Goal: Task Accomplishment & Management: Manage account settings

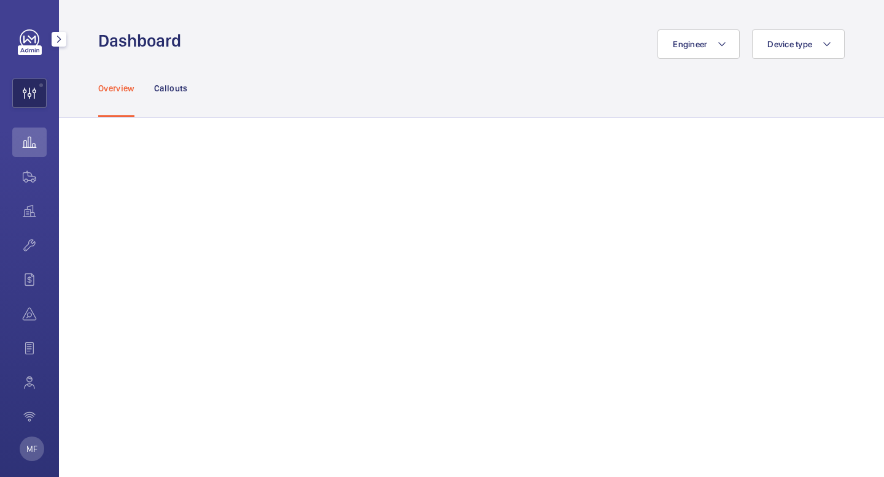
click at [28, 93] on wm-front-icon-button at bounding box center [29, 93] width 33 height 29
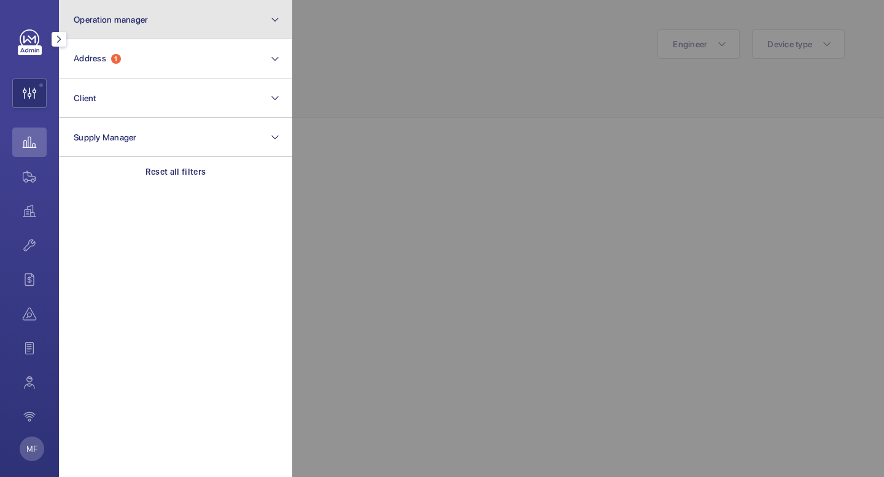
click at [196, 21] on button "Operation manager" at bounding box center [175, 19] width 233 height 39
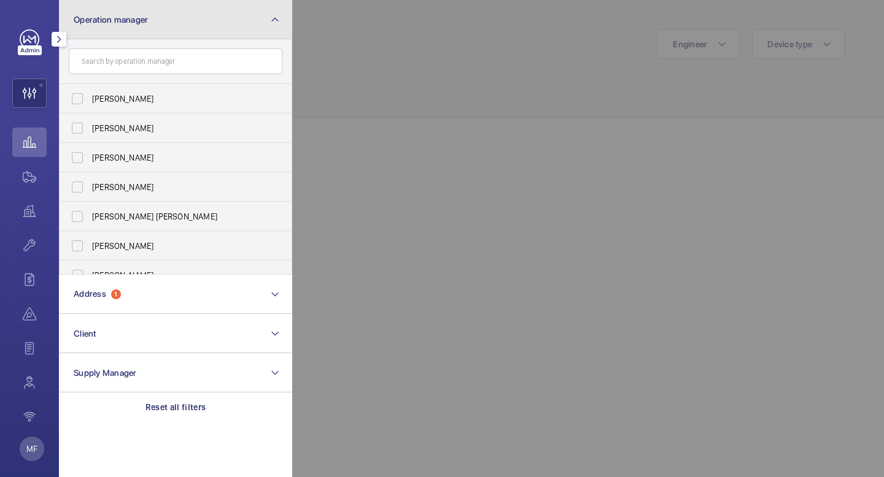
click at [69, 24] on button "Operation manager" at bounding box center [175, 19] width 233 height 39
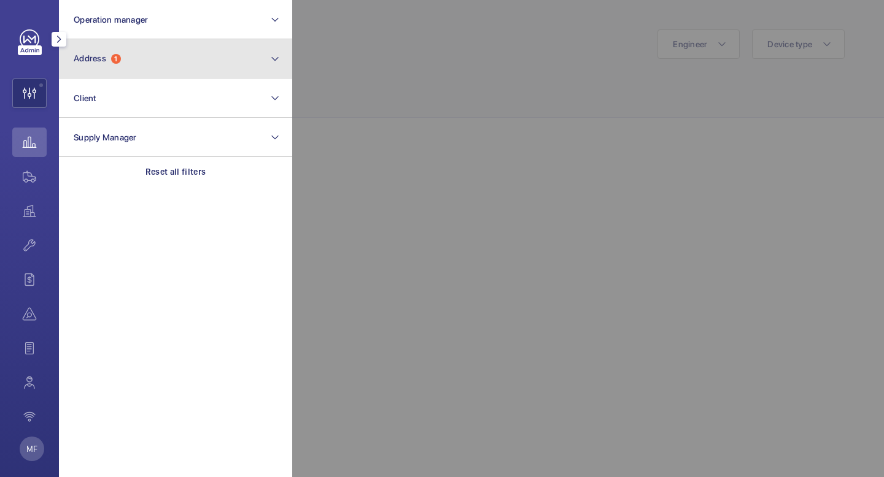
click at [110, 61] on span "Address 1" at bounding box center [97, 58] width 47 height 10
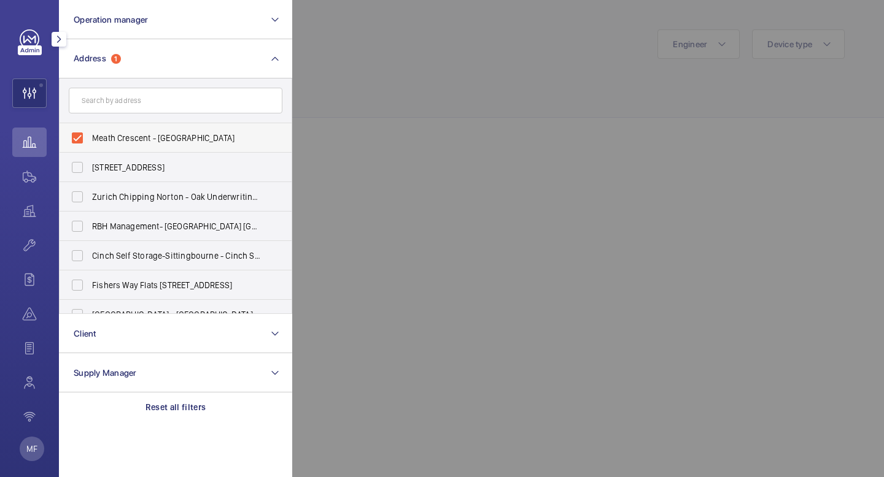
click at [105, 137] on span "Meath Crescent - [GEOGRAPHIC_DATA]" at bounding box center [176, 138] width 169 height 12
click at [90, 137] on input "Meath Crescent - [GEOGRAPHIC_DATA]" at bounding box center [77, 138] width 25 height 25
checkbox input "false"
click at [118, 103] on input "text" at bounding box center [176, 101] width 214 height 26
paste input "Somer Court Anselm"
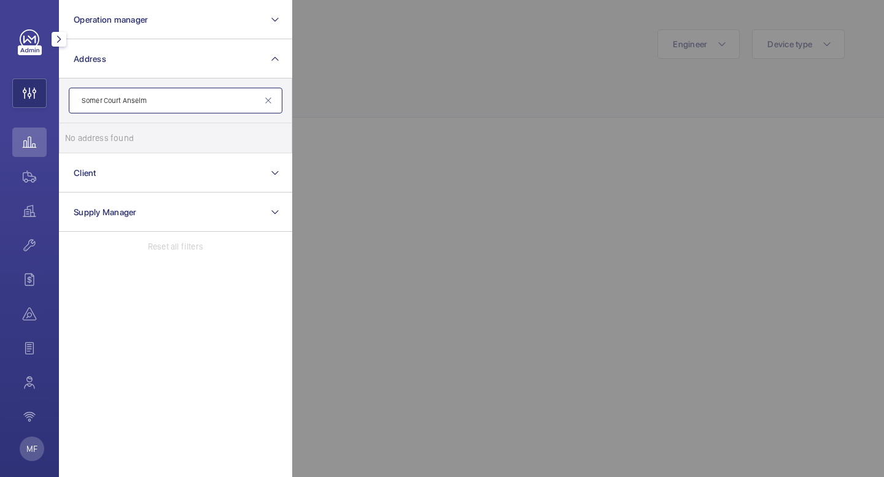
click at [183, 103] on input "Somer Court Anselm" at bounding box center [176, 101] width 214 height 26
type input "Somer Court"
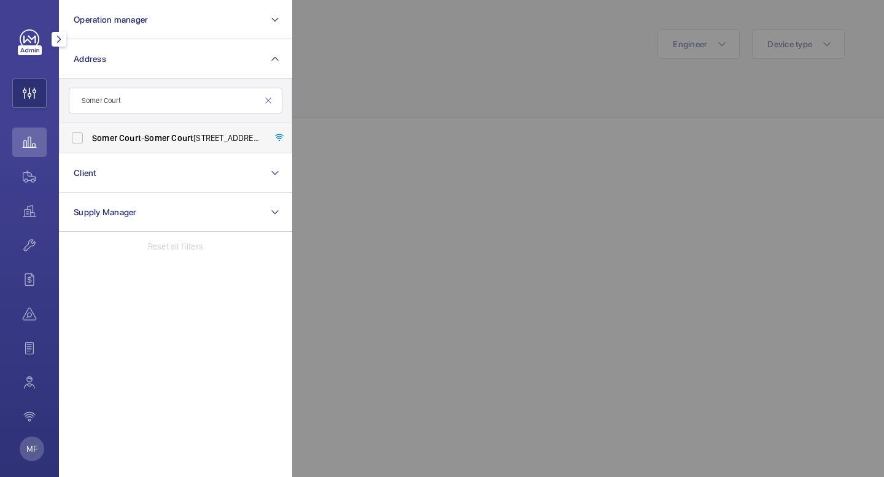
click at [102, 135] on span "Somer" at bounding box center [104, 138] width 25 height 10
click at [90, 135] on input "[STREET_ADDRESS]" at bounding box center [77, 138] width 25 height 25
checkbox input "true"
click at [28, 35] on link at bounding box center [30, 39] width 20 height 20
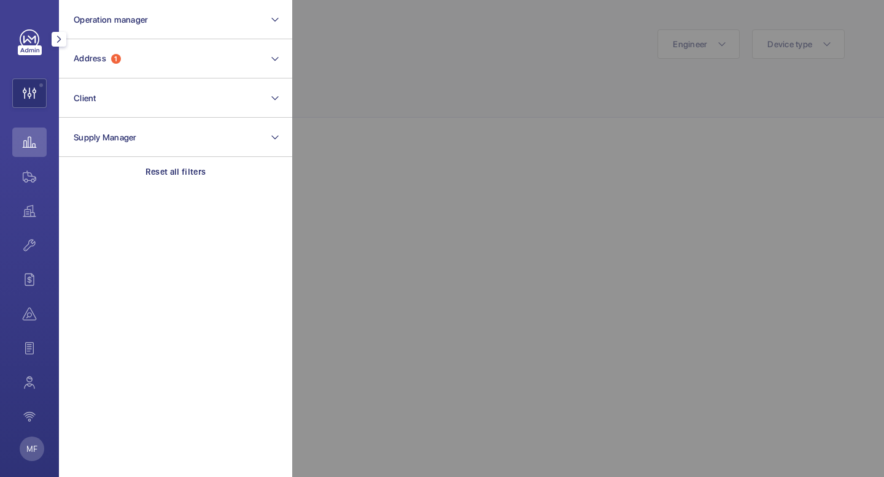
click at [28, 35] on link at bounding box center [30, 39] width 20 height 20
click at [30, 91] on wm-front-icon-button at bounding box center [29, 93] width 33 height 29
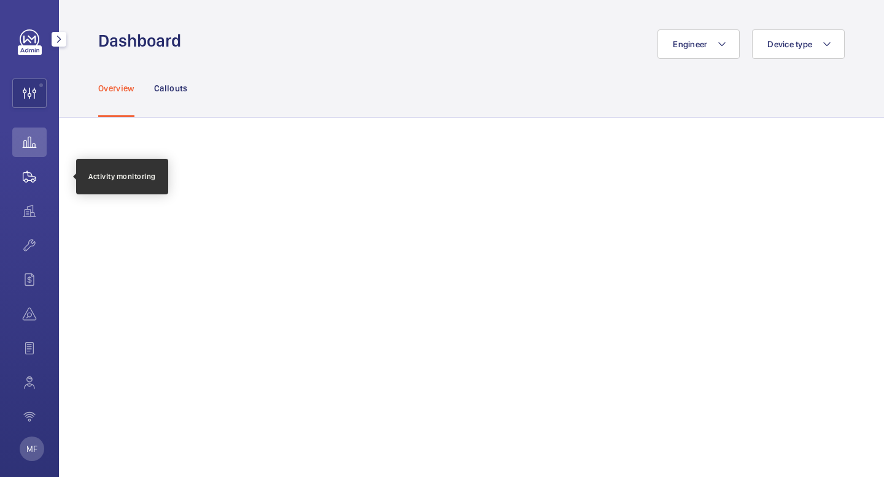
click at [29, 180] on wm-front-icon-button at bounding box center [29, 176] width 34 height 29
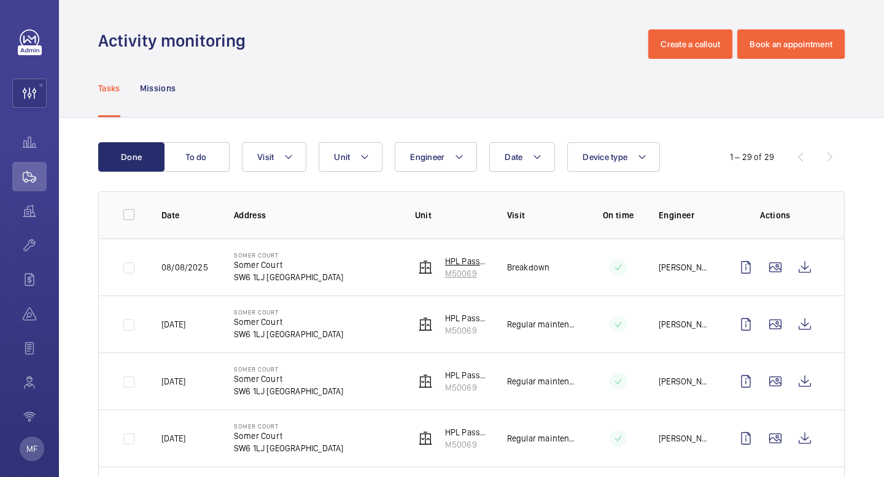
click at [425, 269] on img at bounding box center [425, 267] width 15 height 15
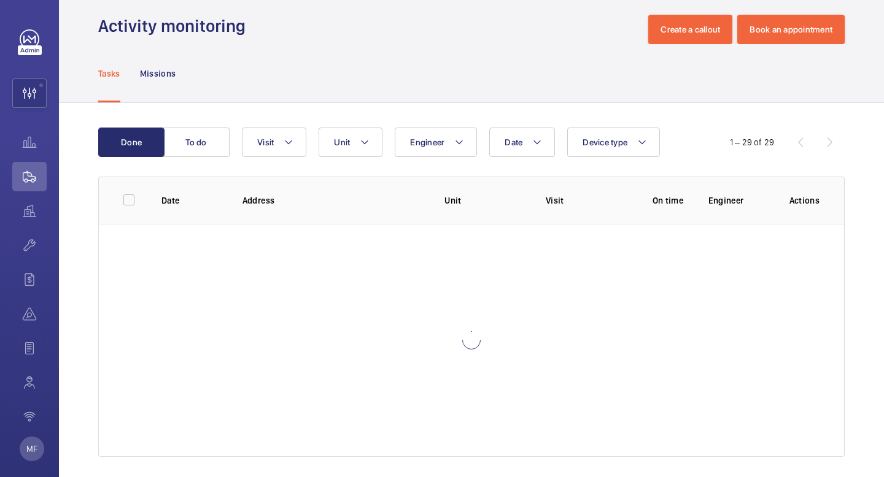
scroll to position [24, 0]
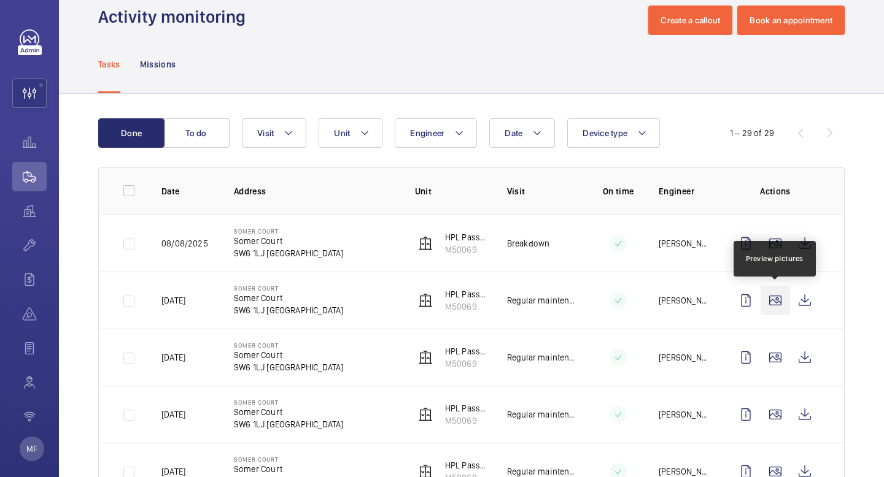
click at [770, 298] on wm-front-icon-button at bounding box center [774, 300] width 29 height 29
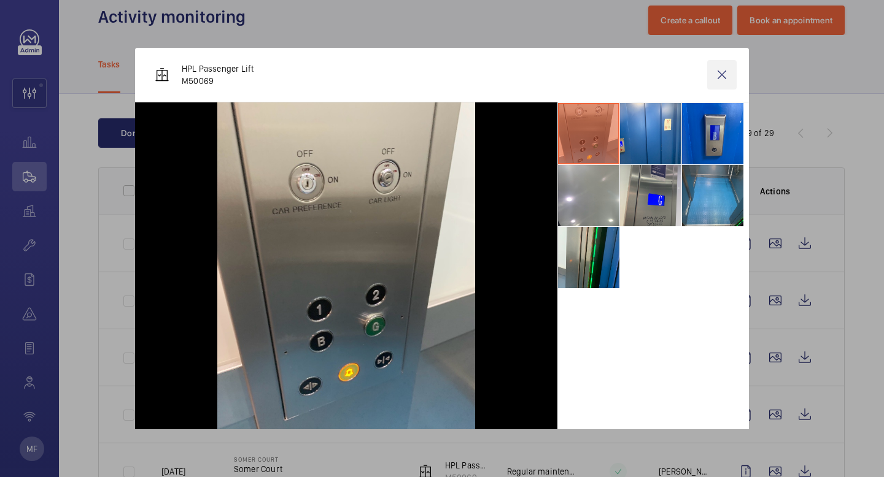
click at [722, 74] on wm-front-icon-button at bounding box center [721, 74] width 29 height 29
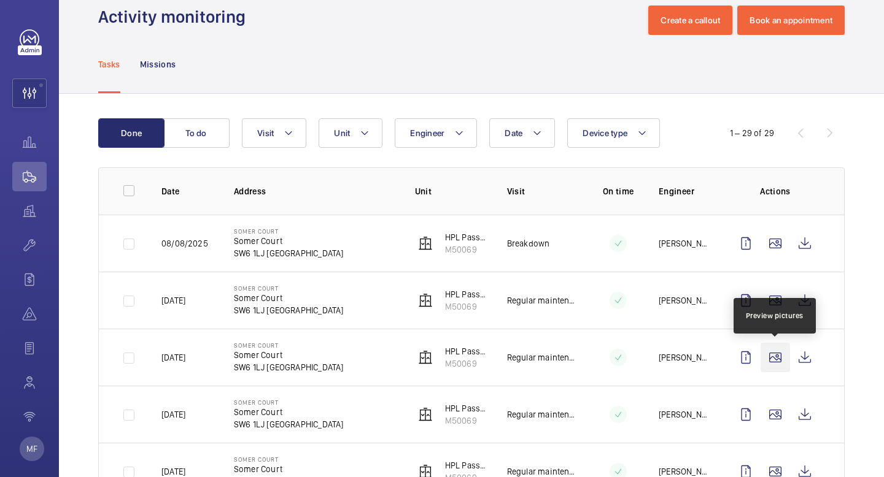
click at [771, 360] on wm-front-icon-button at bounding box center [774, 357] width 29 height 29
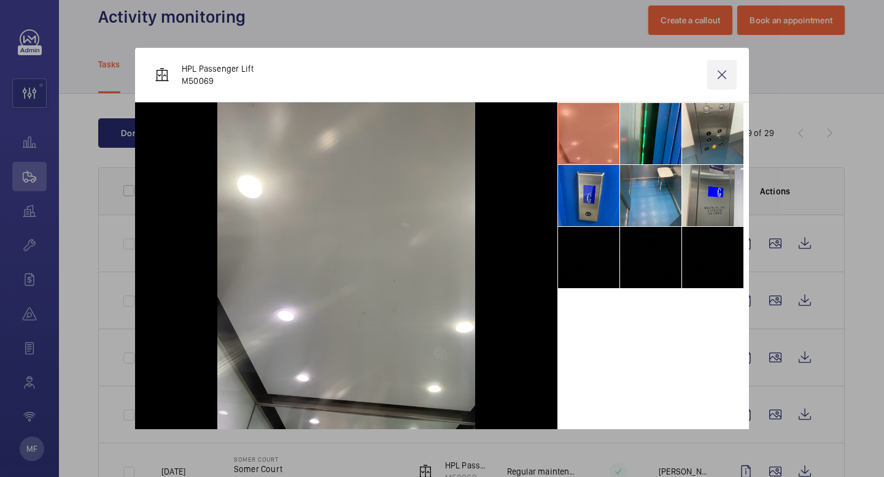
click at [722, 73] on wm-front-icon-button at bounding box center [721, 74] width 29 height 29
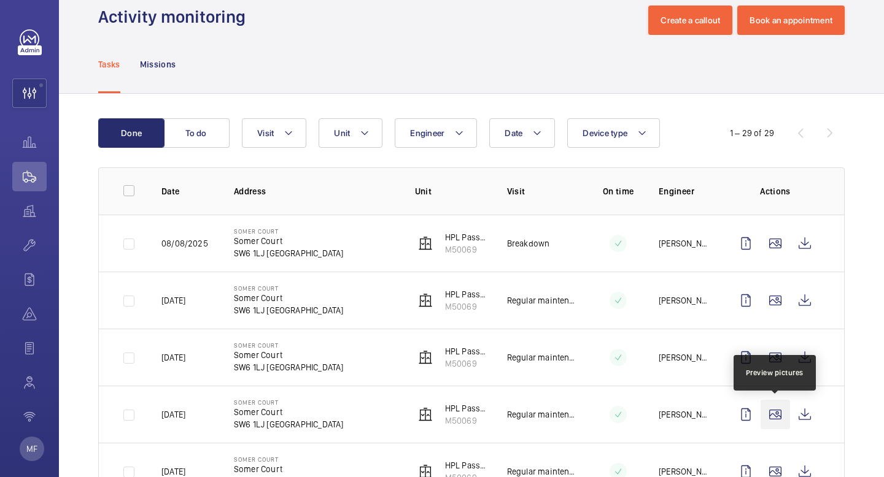
click at [776, 420] on wm-front-icon-button at bounding box center [774, 414] width 29 height 29
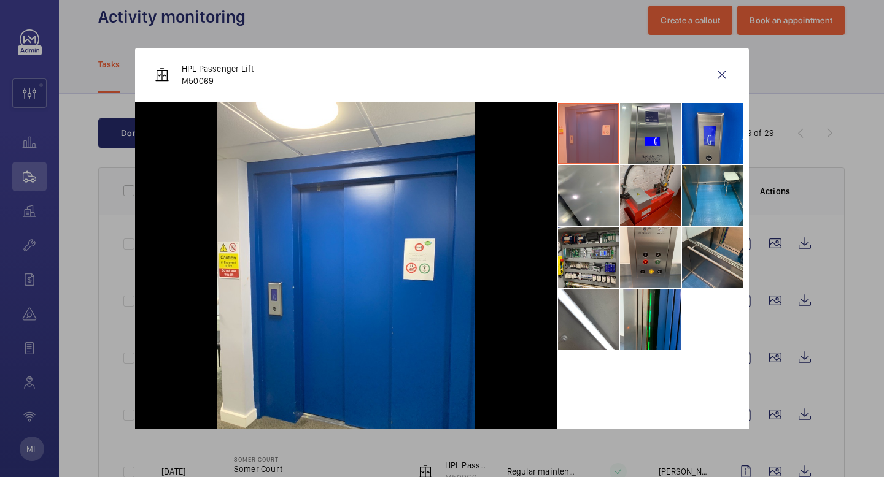
click at [650, 203] on li at bounding box center [650, 195] width 61 height 61
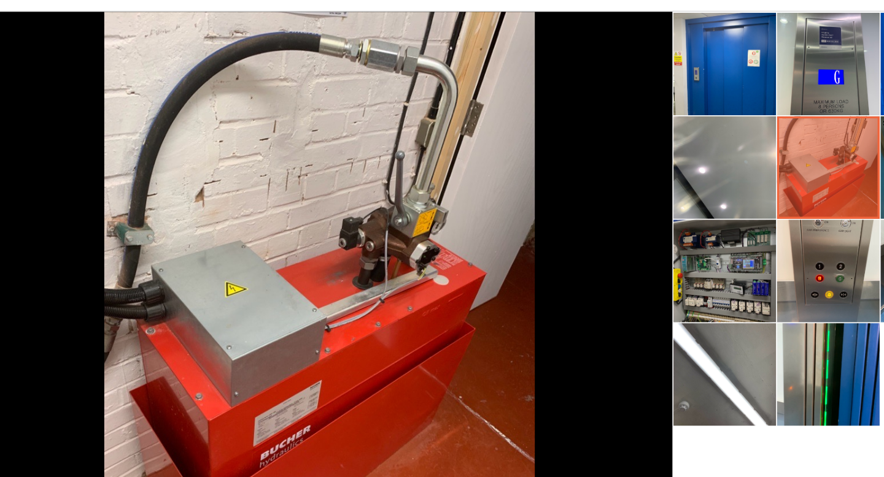
click at [603, 263] on li at bounding box center [588, 257] width 61 height 61
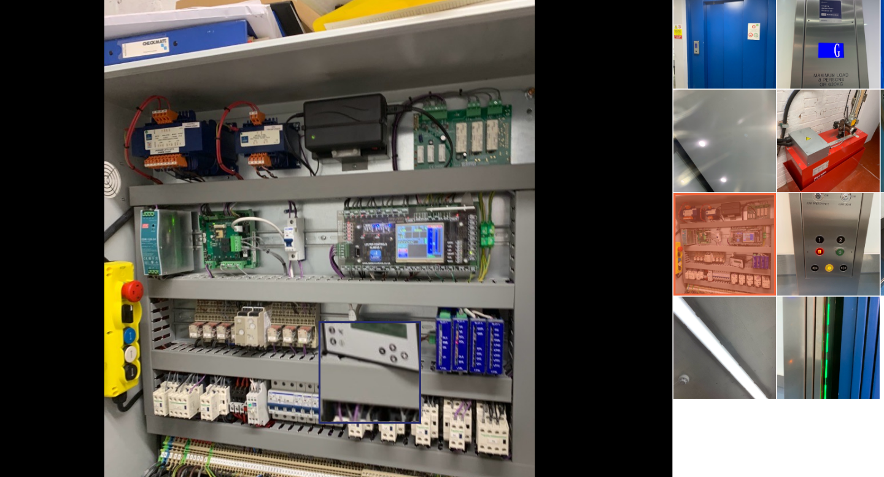
scroll to position [0, 0]
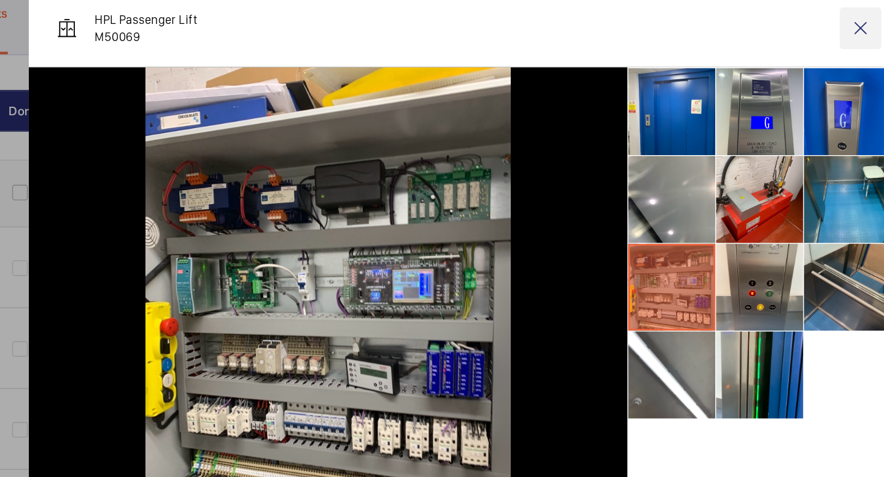
click at [727, 77] on wm-front-icon-button at bounding box center [721, 74] width 29 height 29
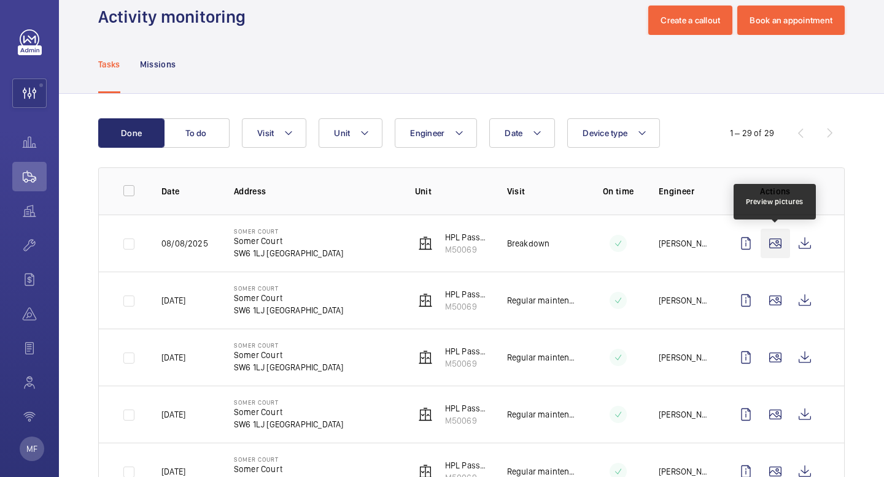
click at [771, 246] on wm-front-icon-button at bounding box center [774, 243] width 29 height 29
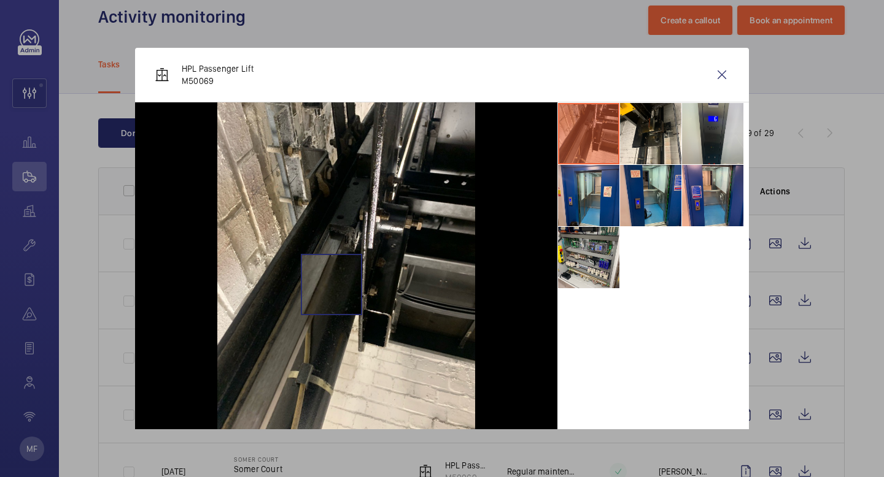
click at [331, 285] on img at bounding box center [346, 274] width 258 height 344
click at [331, 257] on img at bounding box center [346, 274] width 258 height 344
click at [652, 131] on li at bounding box center [650, 133] width 61 height 61
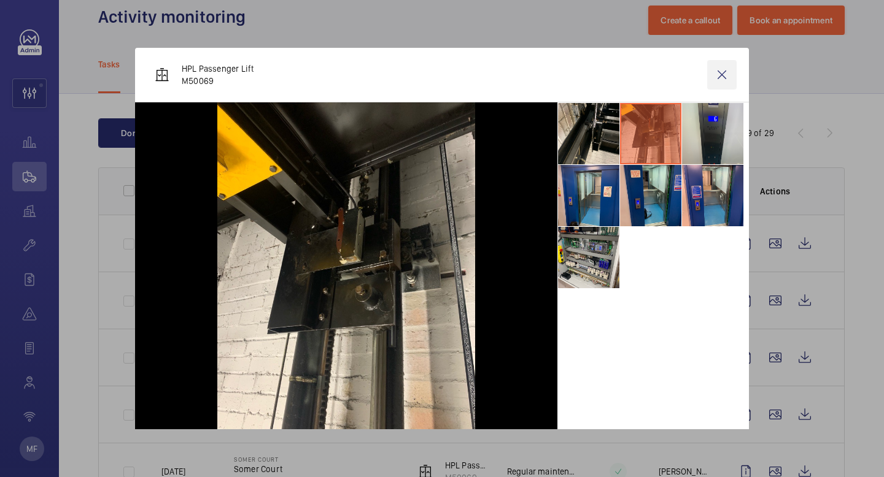
click at [726, 72] on wm-front-icon-button at bounding box center [721, 74] width 29 height 29
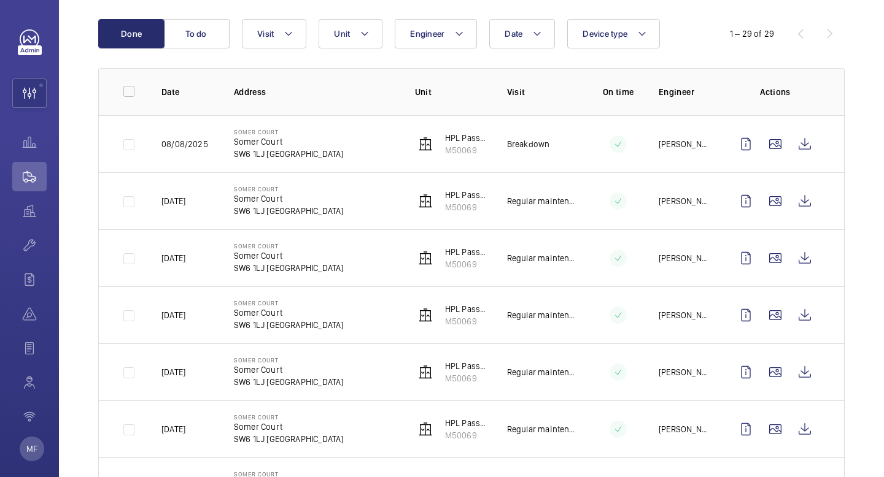
scroll to position [122, 0]
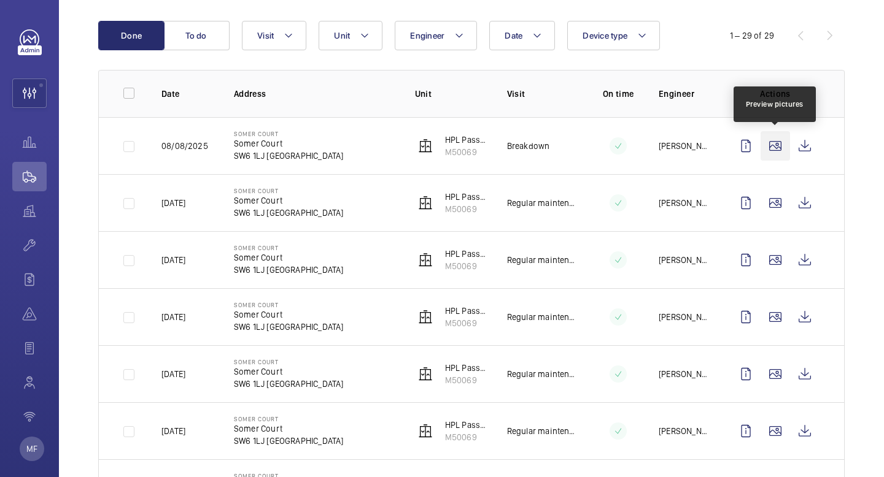
click at [774, 150] on wm-front-icon-button at bounding box center [774, 145] width 29 height 29
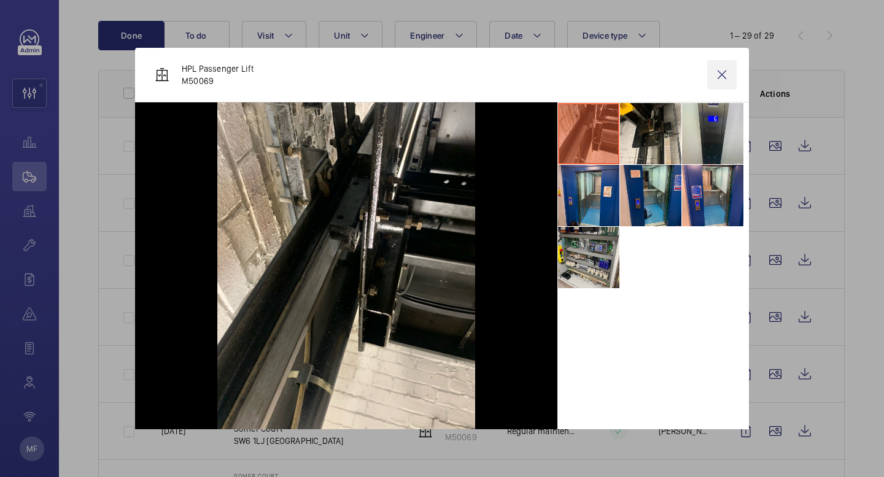
click at [723, 74] on wm-front-icon-button at bounding box center [721, 74] width 29 height 29
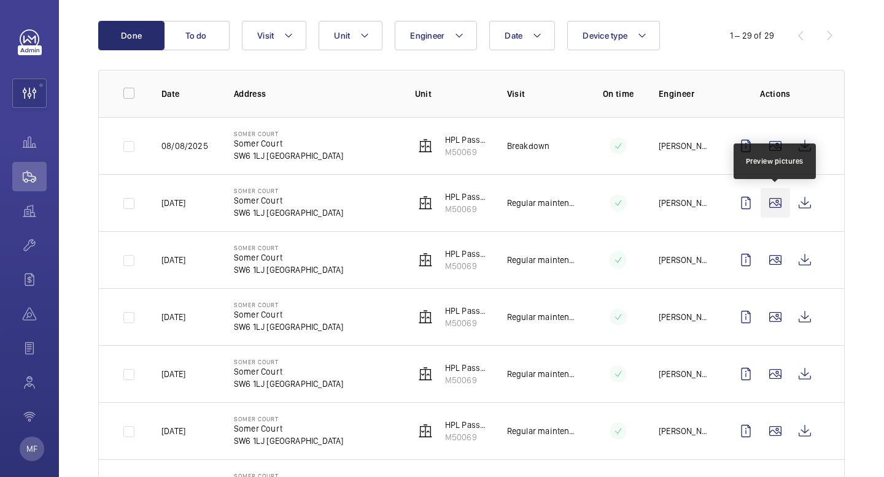
click at [773, 207] on wm-front-icon-button at bounding box center [774, 202] width 29 height 29
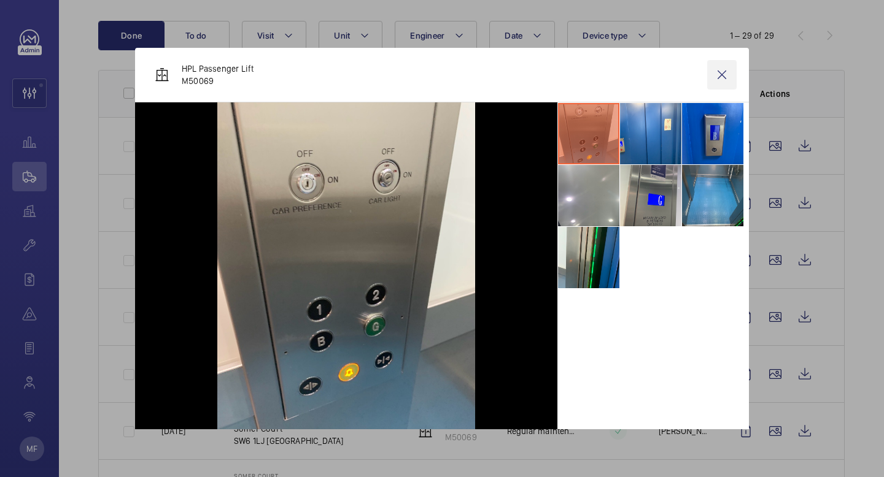
click at [719, 72] on wm-front-icon-button at bounding box center [721, 74] width 29 height 29
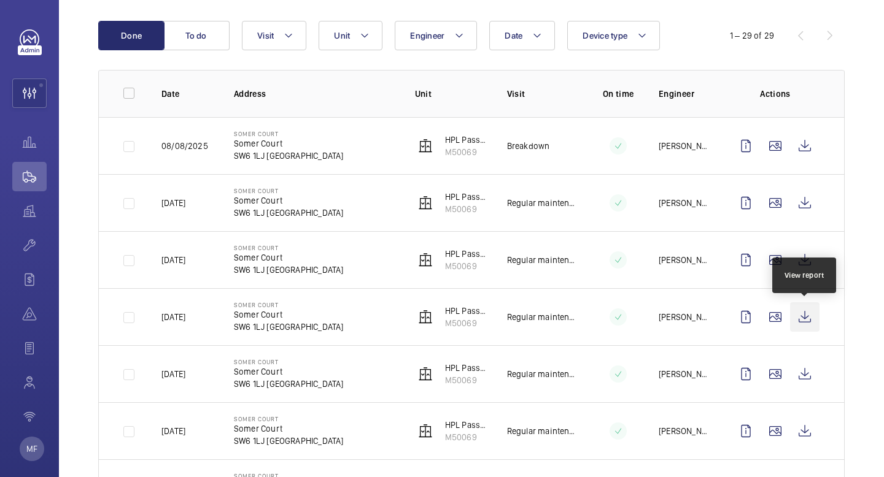
click at [805, 318] on wm-front-icon-button at bounding box center [804, 317] width 29 height 29
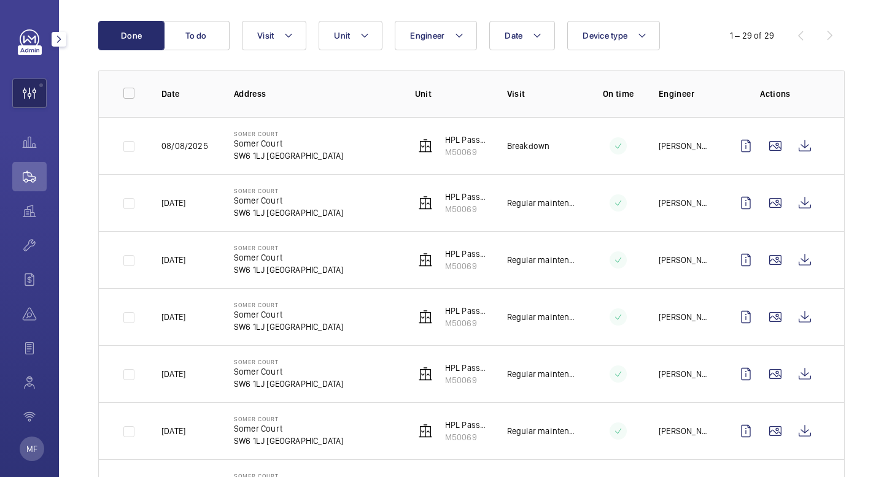
click at [27, 89] on wm-front-icon-button at bounding box center [29, 93] width 33 height 29
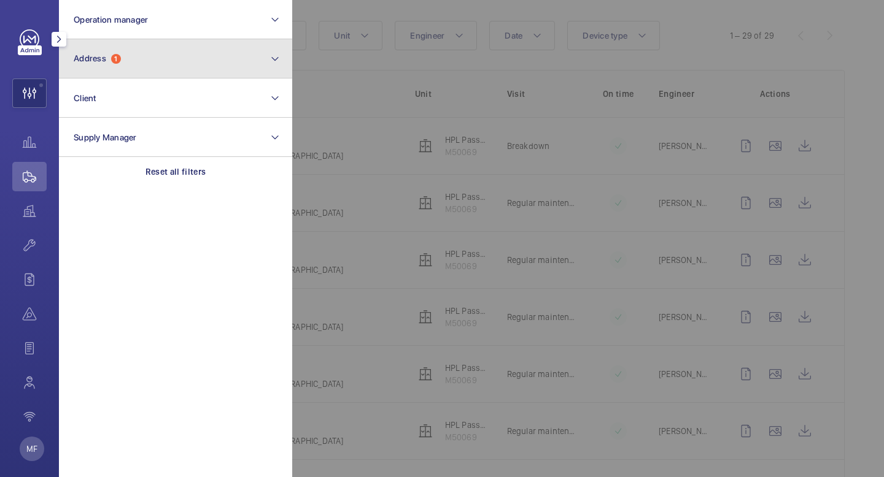
click at [213, 74] on button "Address 1" at bounding box center [175, 58] width 233 height 39
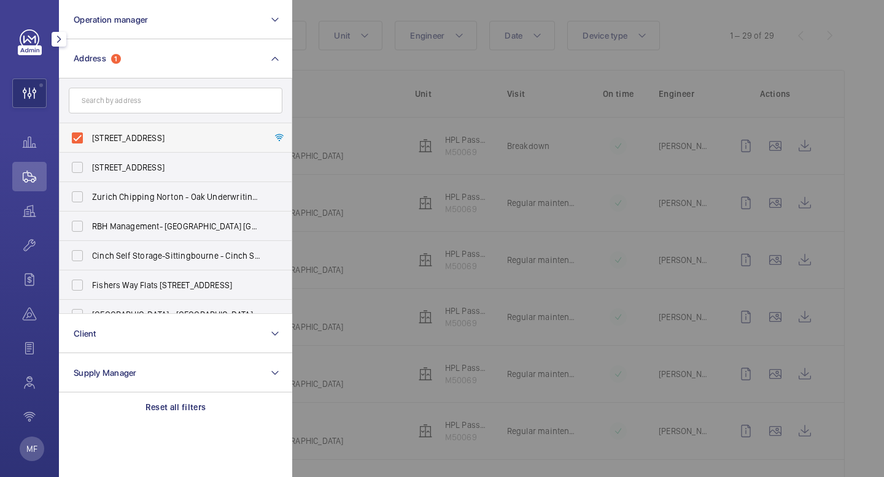
click at [134, 140] on span "[STREET_ADDRESS]" at bounding box center [176, 138] width 169 height 12
click at [90, 140] on input "[STREET_ADDRESS]" at bounding box center [77, 138] width 25 height 25
checkbox input "false"
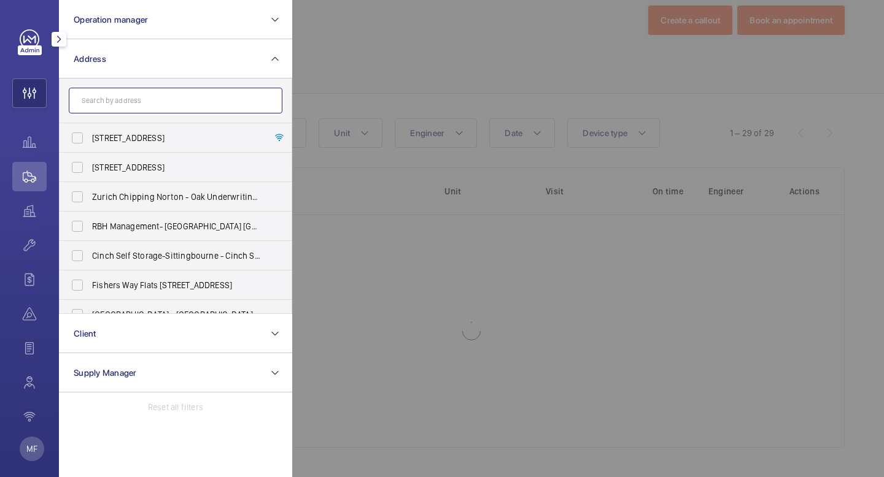
click at [149, 106] on input "text" at bounding box center [176, 101] width 214 height 26
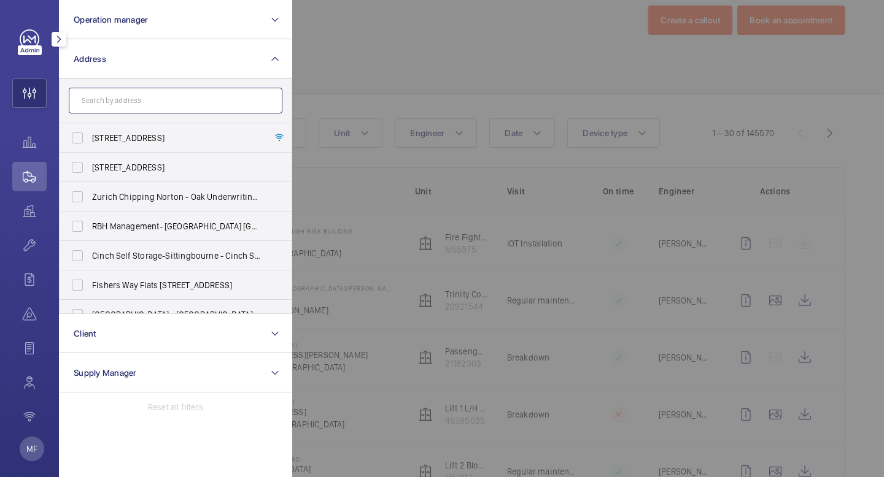
scroll to position [122, 0]
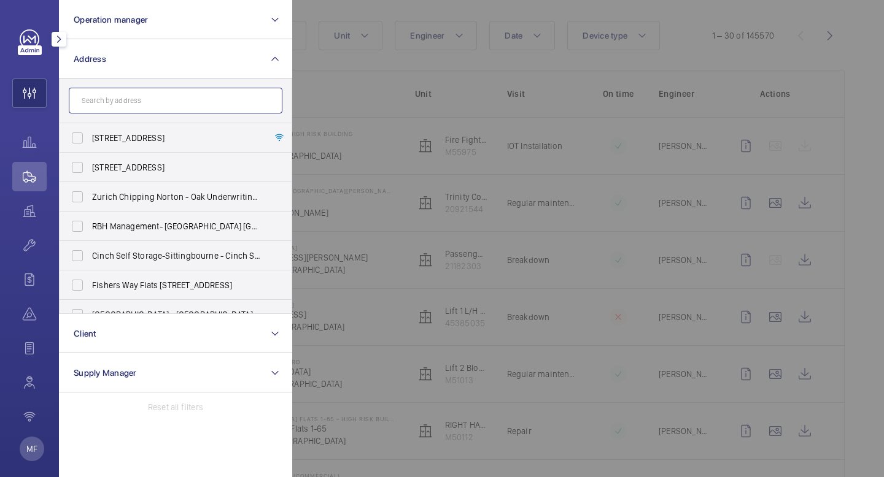
paste input "[PERSON_NAME][GEOGRAPHIC_DATA]"
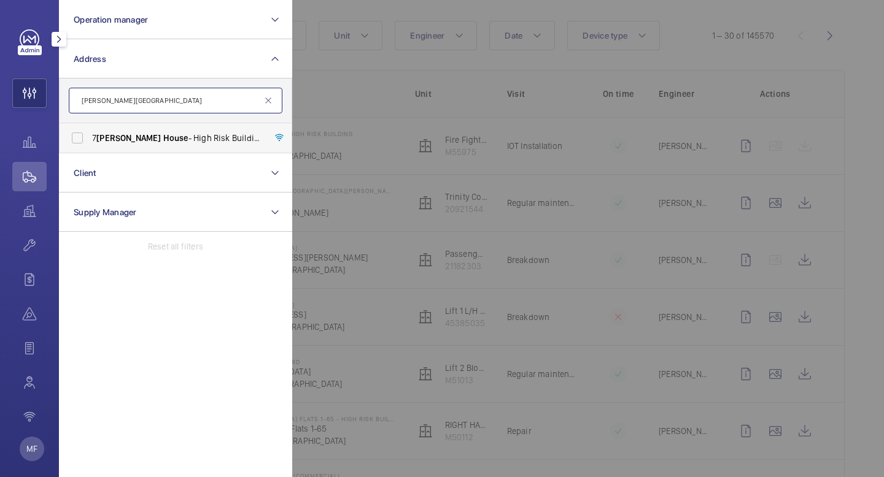
type input "[PERSON_NAME][GEOGRAPHIC_DATA]"
click at [141, 143] on span "[STREET_ADDRESS][PERSON_NAME][PERSON_NAME]" at bounding box center [176, 138] width 169 height 12
click at [90, 143] on input "[STREET_ADDRESS][PERSON_NAME][PERSON_NAME]" at bounding box center [77, 138] width 25 height 25
checkbox input "true"
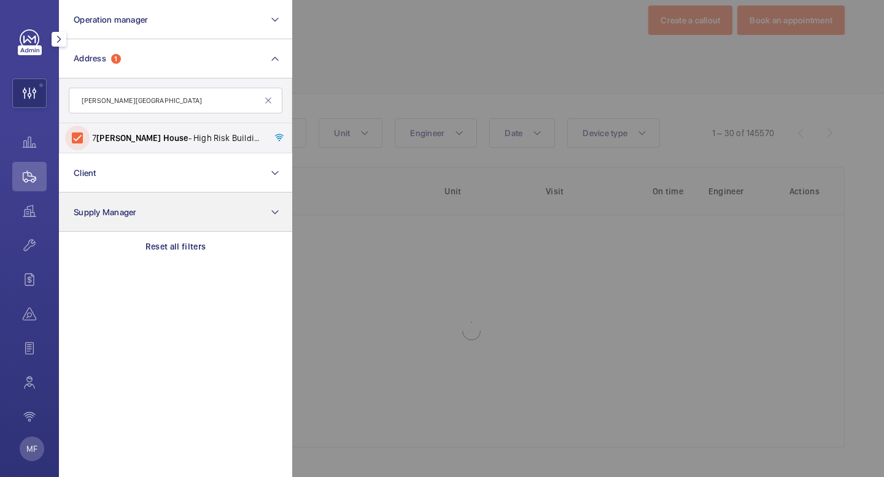
scroll to position [122, 0]
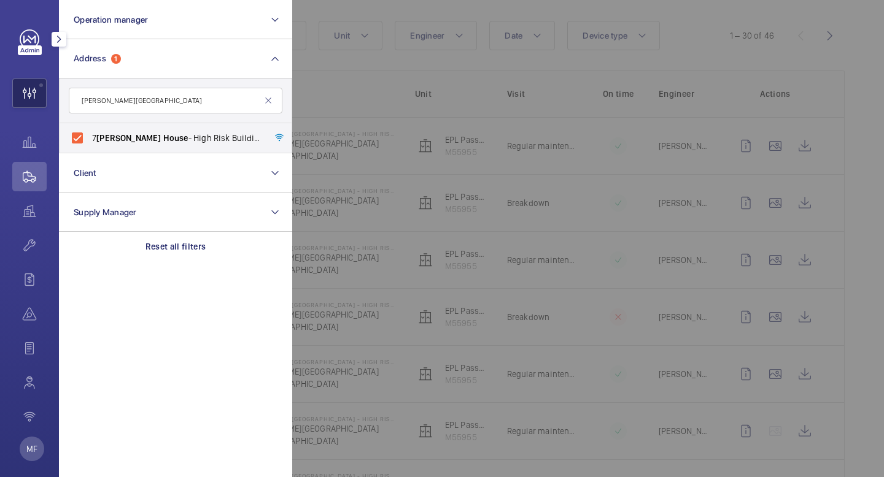
click at [40, 94] on wm-front-icon-button at bounding box center [29, 93] width 33 height 29
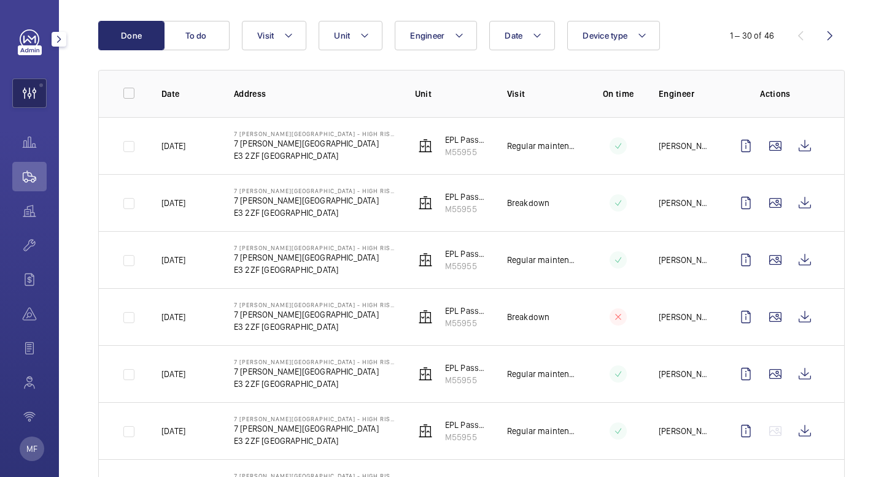
click at [31, 95] on wm-front-icon-button at bounding box center [29, 93] width 33 height 29
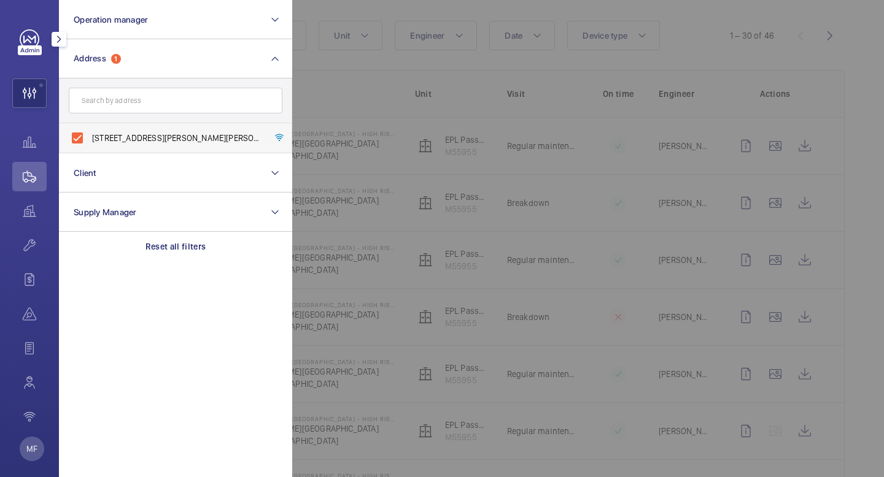
click at [103, 139] on span "[STREET_ADDRESS][PERSON_NAME][PERSON_NAME]" at bounding box center [176, 138] width 169 height 12
click at [90, 139] on input "[STREET_ADDRESS][PERSON_NAME][PERSON_NAME]" at bounding box center [77, 138] width 25 height 25
checkbox input "false"
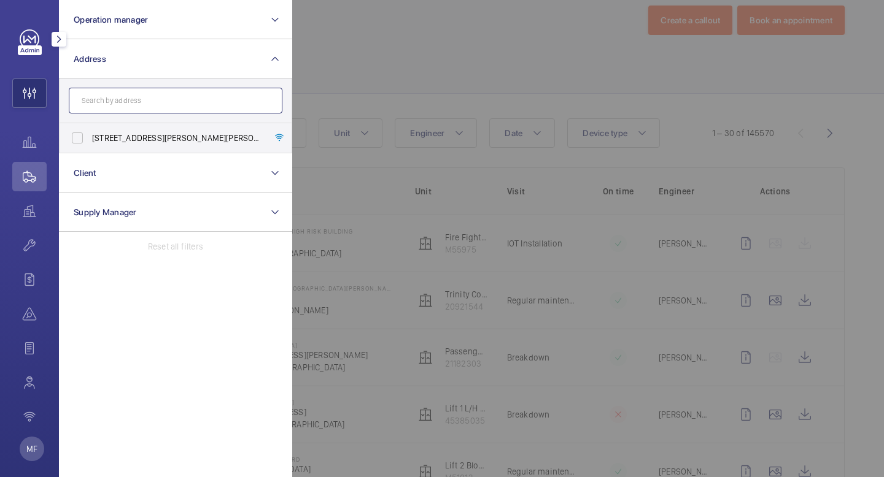
scroll to position [122, 0]
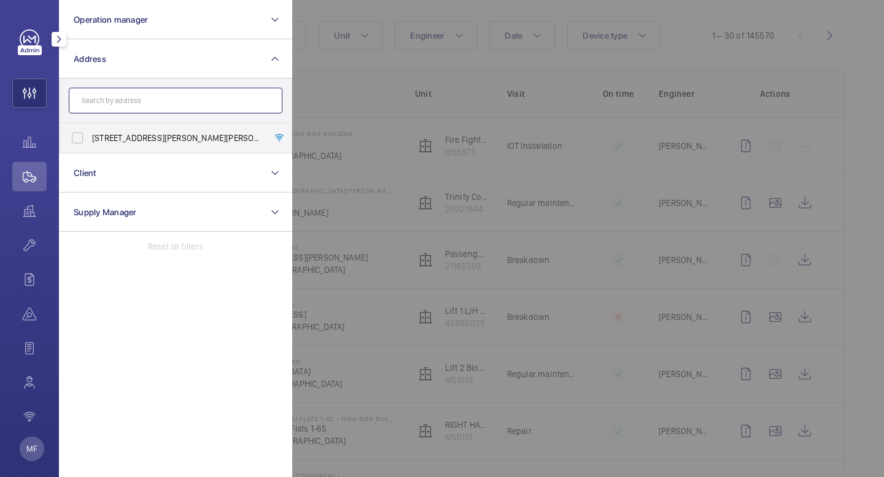
click at [191, 105] on input "text" at bounding box center [176, 101] width 214 height 26
click at [134, 106] on input "chchester" at bounding box center [176, 101] width 214 height 26
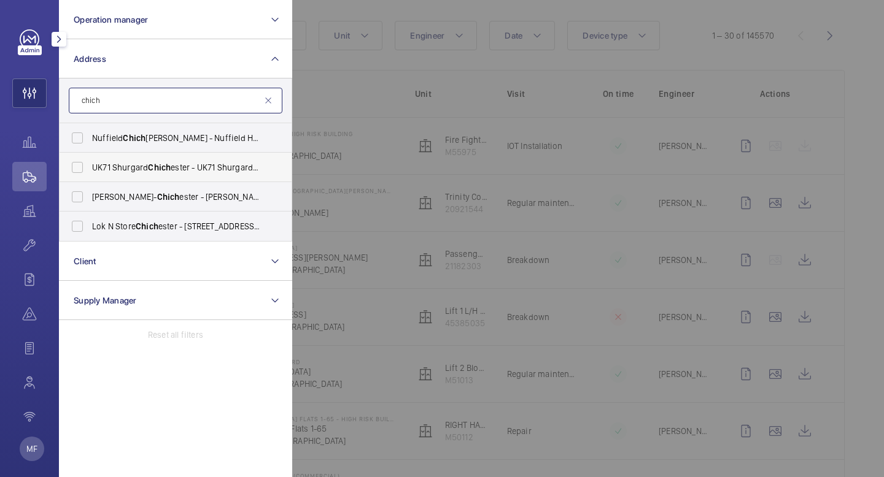
type input "chich"
click at [169, 169] on span "Chich" at bounding box center [159, 168] width 23 height 10
click at [90, 169] on input "UK71 Shurgard Chich ester - UK71 Shurgard Chich ester, CHICH ESTER PO19 8TX" at bounding box center [77, 167] width 25 height 25
checkbox input "true"
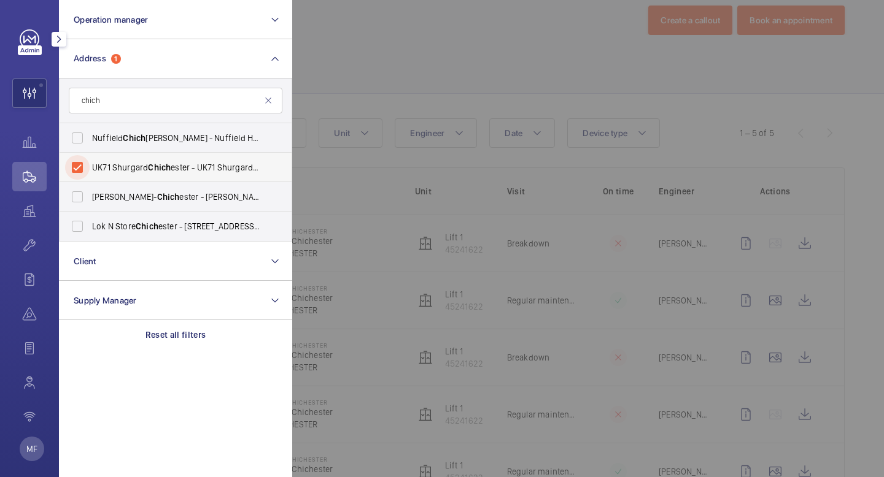
scroll to position [77, 0]
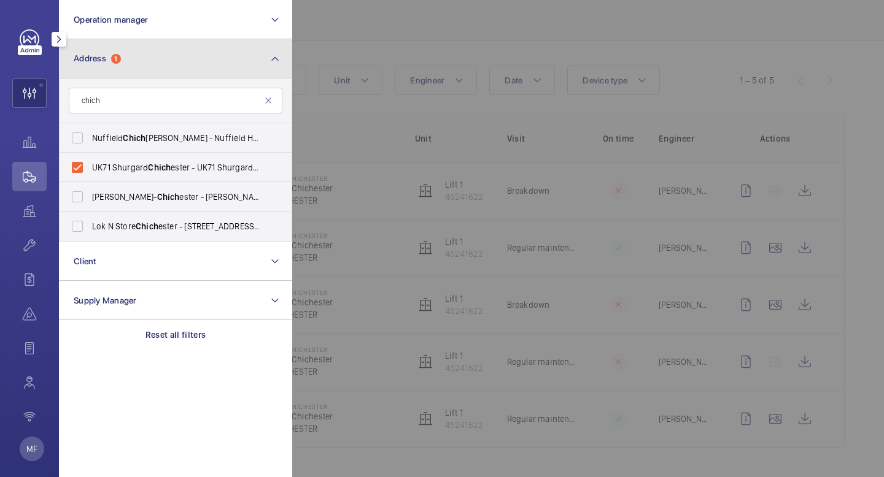
click at [275, 56] on mat-icon at bounding box center [275, 59] width 10 height 15
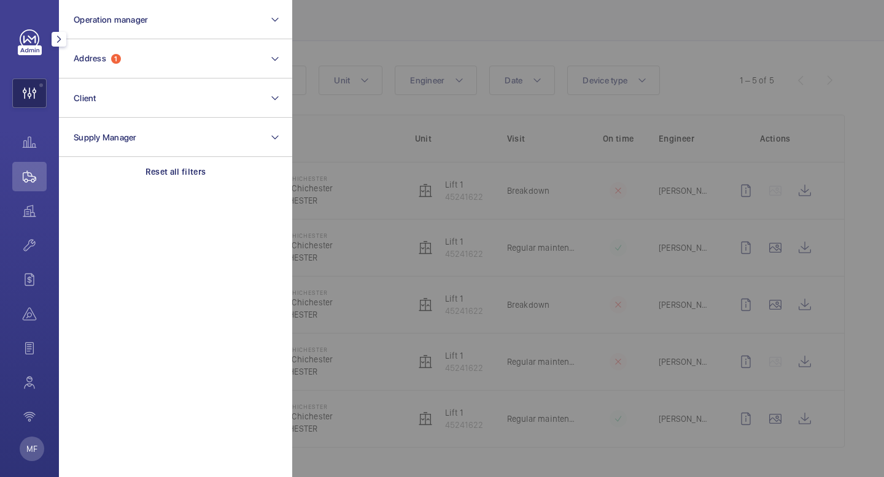
click at [33, 99] on wm-front-icon-button at bounding box center [29, 93] width 33 height 29
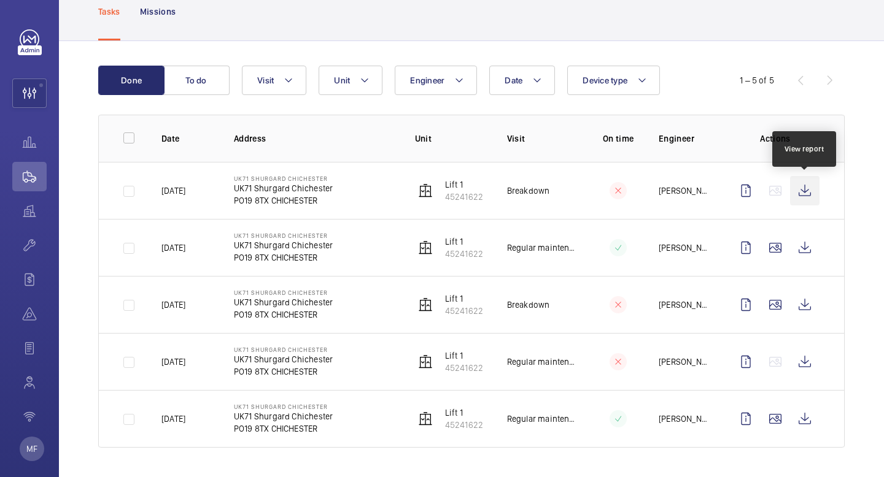
click at [809, 194] on wm-front-icon-button at bounding box center [804, 190] width 29 height 29
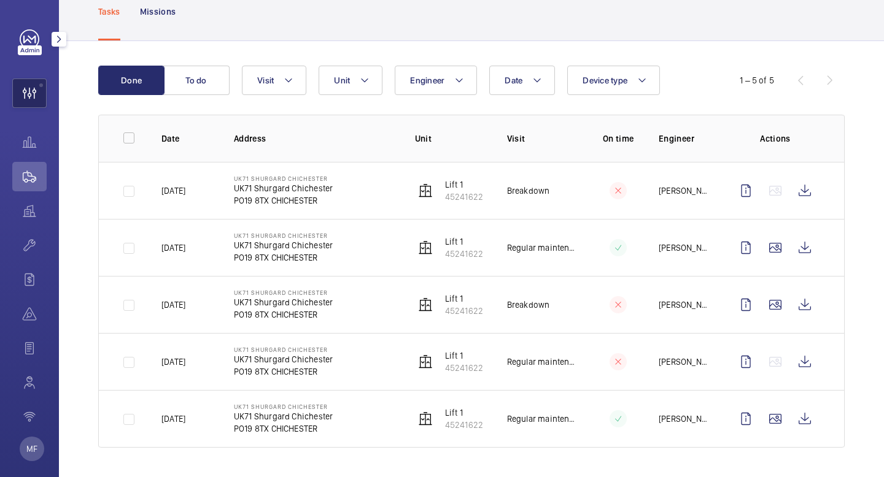
click at [21, 96] on wm-front-icon-button at bounding box center [29, 93] width 33 height 29
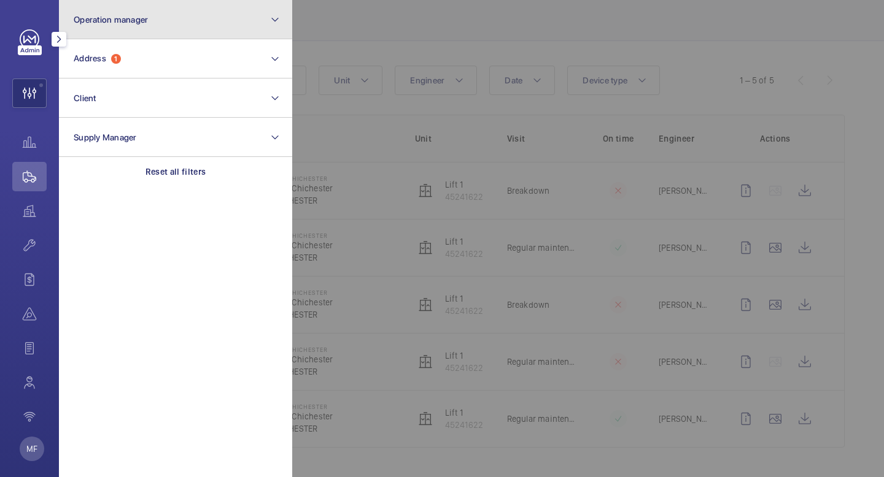
click at [141, 13] on button "Operation manager" at bounding box center [175, 19] width 233 height 39
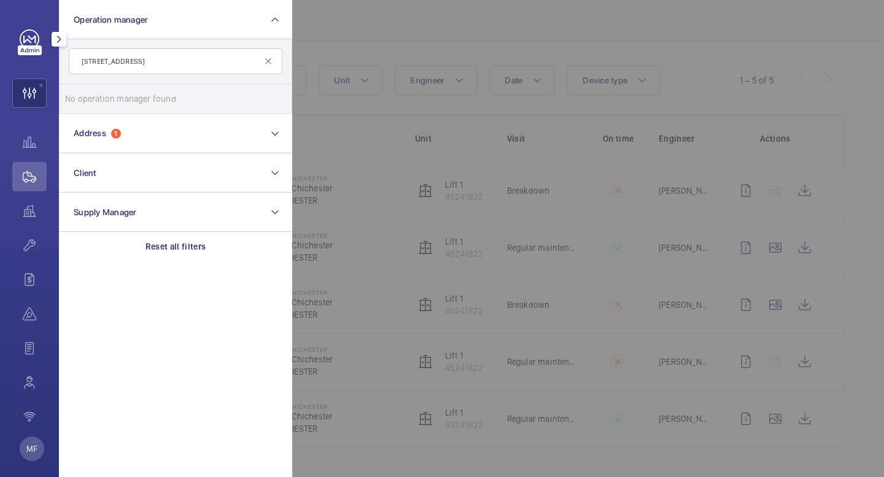
type input "[STREET_ADDRESS]"
click at [264, 60] on mat-icon at bounding box center [268, 61] width 10 height 10
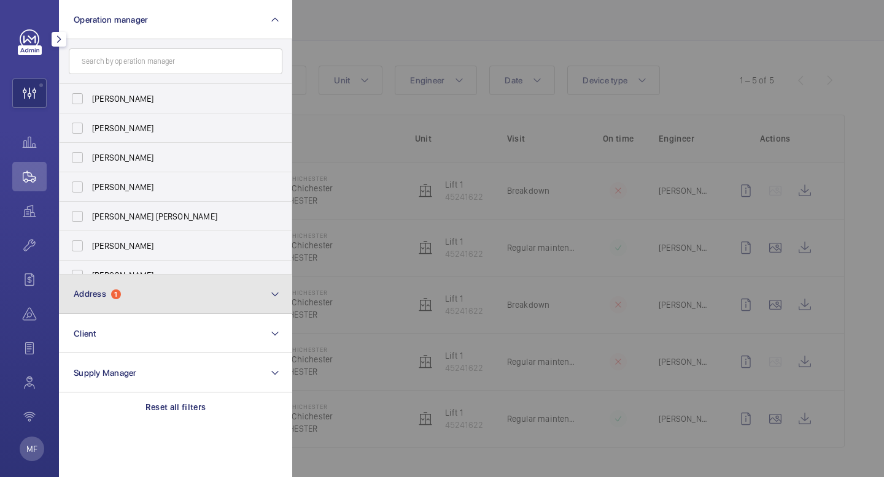
click at [139, 297] on button "Address 1" at bounding box center [175, 294] width 233 height 39
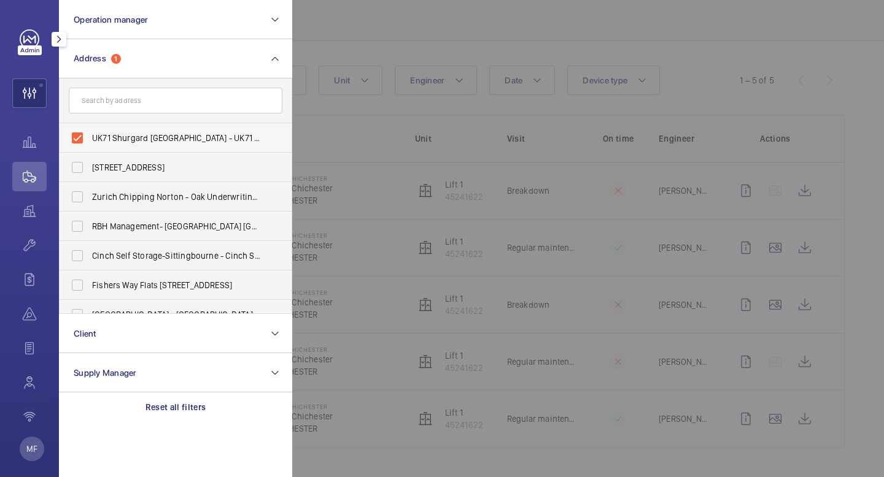
click at [145, 137] on span "UK71 Shurgard [GEOGRAPHIC_DATA] - UK71 [GEOGRAPHIC_DATA] [GEOGRAPHIC_DATA], [GE…" at bounding box center [176, 138] width 169 height 12
click at [90, 137] on input "UK71 Shurgard [GEOGRAPHIC_DATA] - UK71 [GEOGRAPHIC_DATA] [GEOGRAPHIC_DATA], [GE…" at bounding box center [77, 138] width 25 height 25
checkbox input "false"
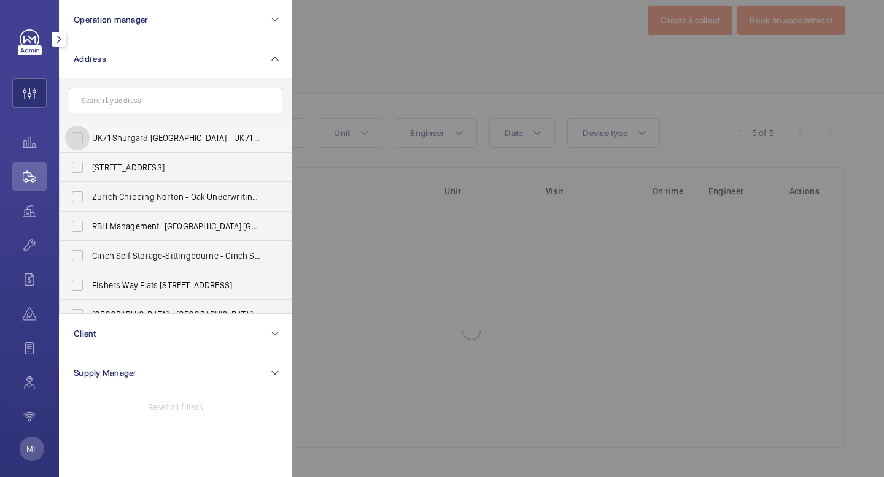
scroll to position [24, 0]
click at [138, 95] on input "text" at bounding box center [176, 101] width 214 height 26
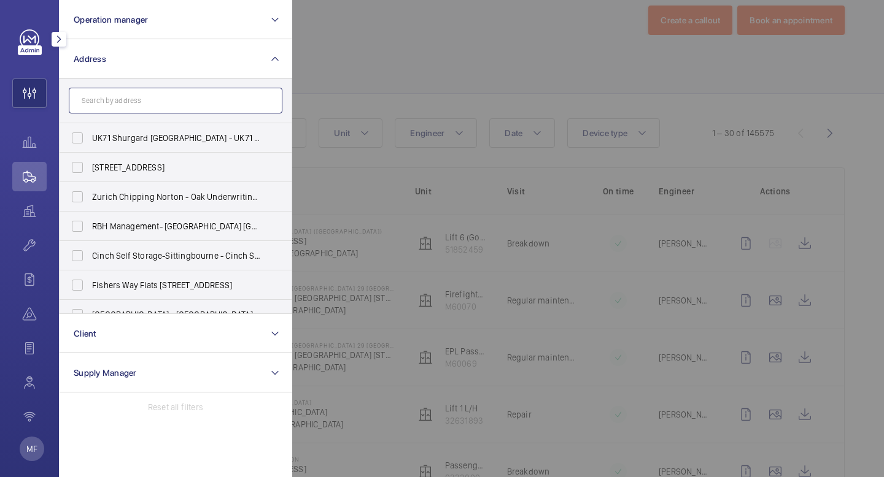
scroll to position [122, 0]
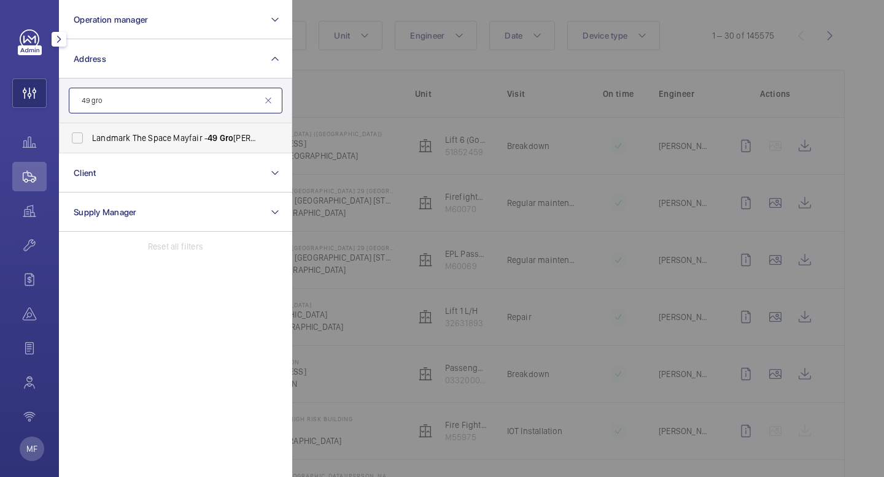
type input "49 gro"
click at [121, 138] on span "Landmark The Space Mayfair - [STREET_ADDRESS]" at bounding box center [176, 138] width 169 height 12
click at [90, 138] on input "Landmark The Space Mayfair - [STREET_ADDRESS]" at bounding box center [77, 138] width 25 height 25
checkbox input "true"
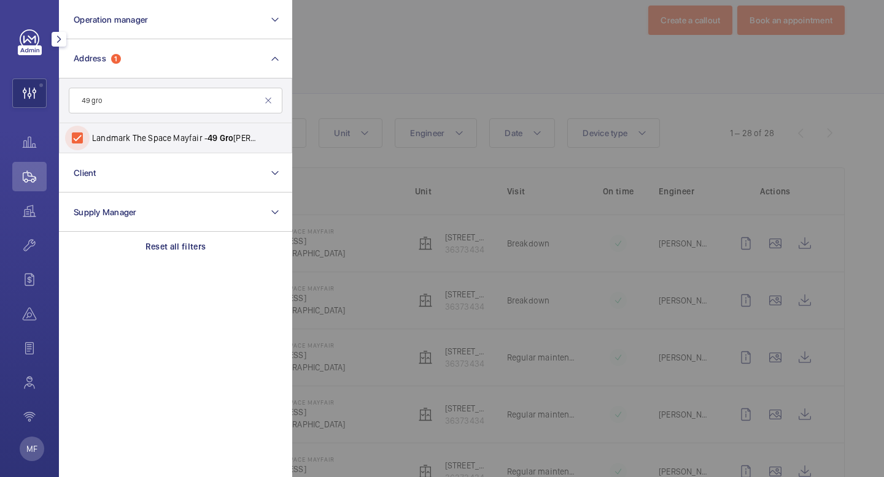
scroll to position [122, 0]
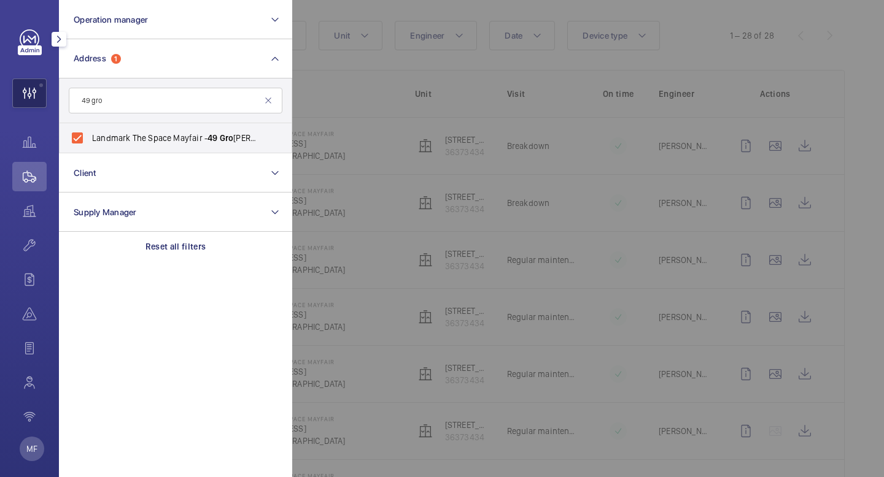
click at [34, 94] on wm-front-icon-button at bounding box center [29, 93] width 33 height 29
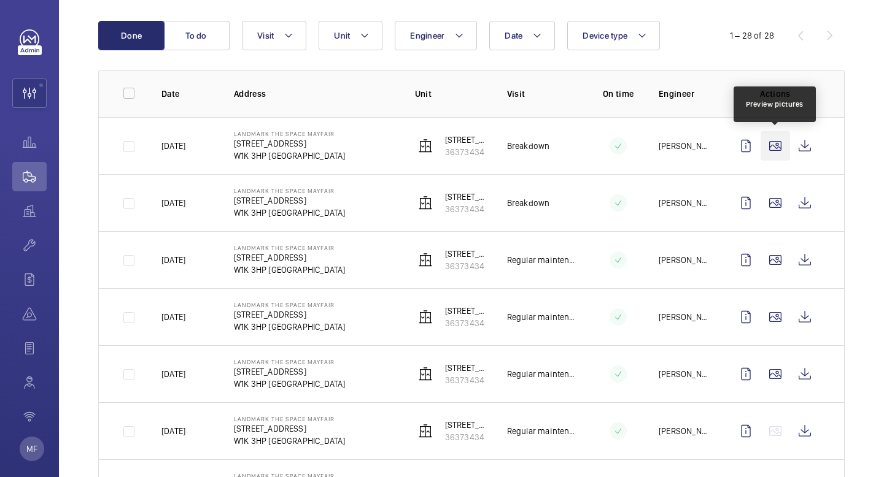
click at [784, 144] on wm-front-icon-button at bounding box center [774, 145] width 29 height 29
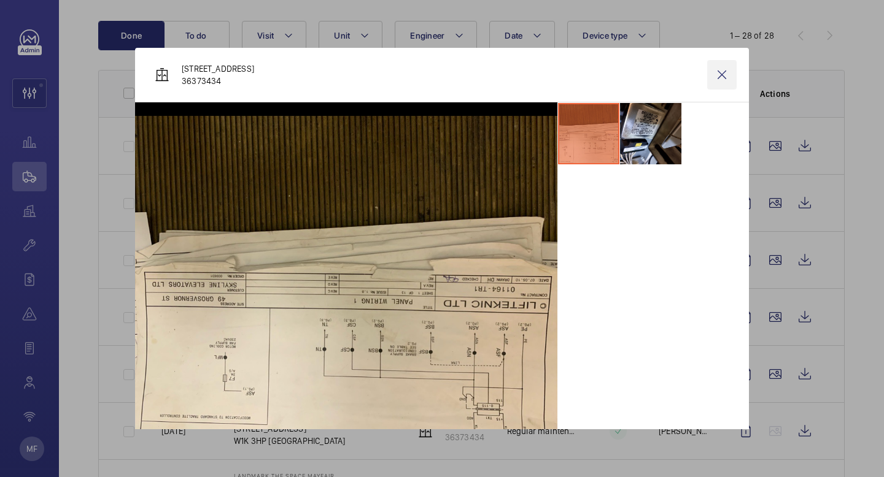
click at [721, 74] on wm-front-icon-button at bounding box center [721, 74] width 29 height 29
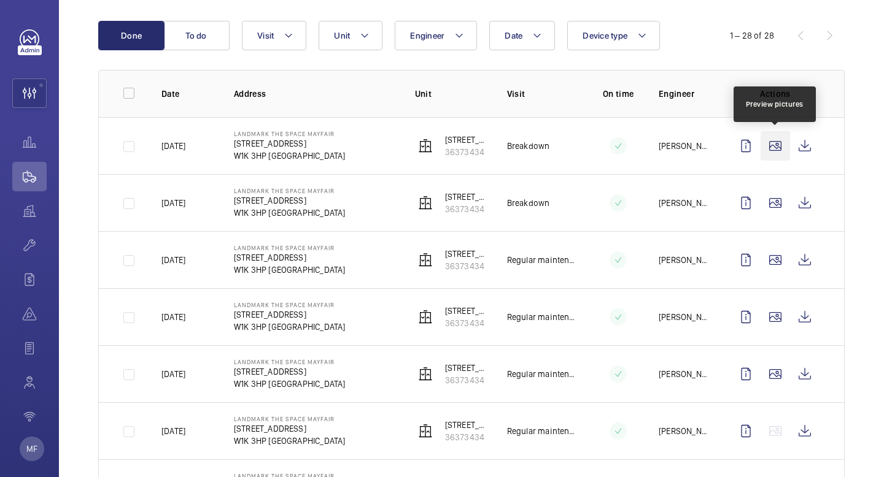
click at [779, 144] on wm-front-icon-button at bounding box center [774, 145] width 29 height 29
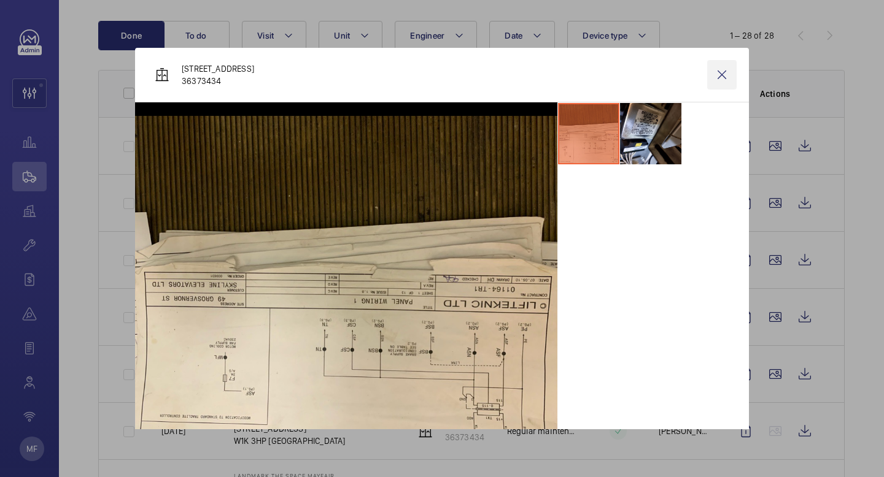
click at [719, 68] on wm-front-icon-button at bounding box center [721, 74] width 29 height 29
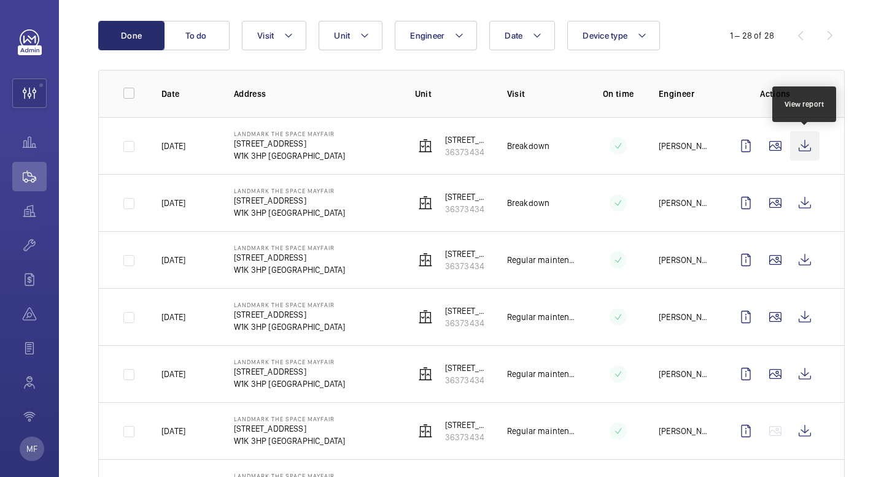
click at [806, 144] on wm-front-icon-button at bounding box center [804, 145] width 29 height 29
click at [34, 93] on wm-front-icon-button at bounding box center [29, 93] width 33 height 29
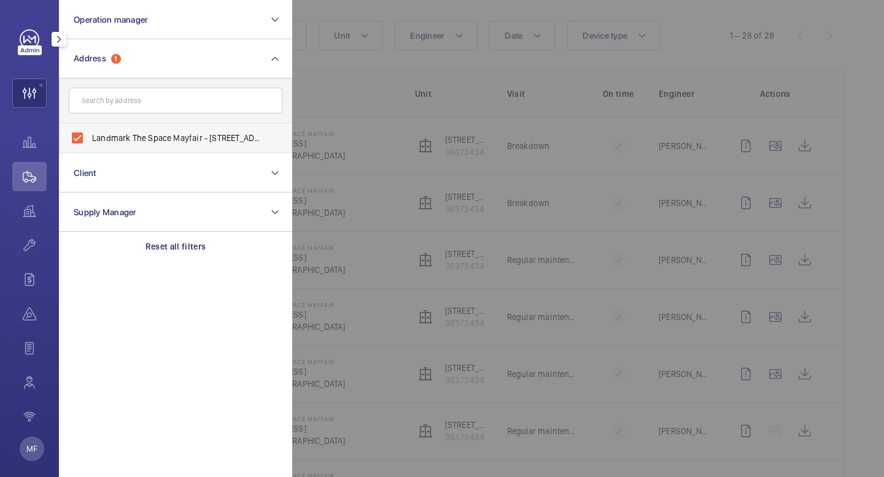
click at [82, 142] on label "Landmark The Space Mayfair - [STREET_ADDRESS]" at bounding box center [167, 137] width 214 height 29
click at [82, 142] on input "Landmark The Space Mayfair - [STREET_ADDRESS]" at bounding box center [77, 138] width 25 height 25
checkbox input "false"
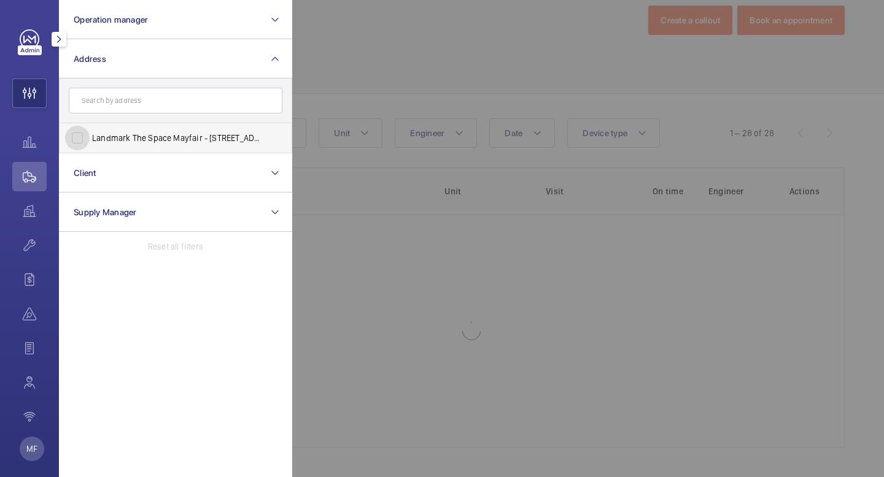
scroll to position [24, 0]
click at [109, 106] on input "text" at bounding box center [176, 101] width 214 height 26
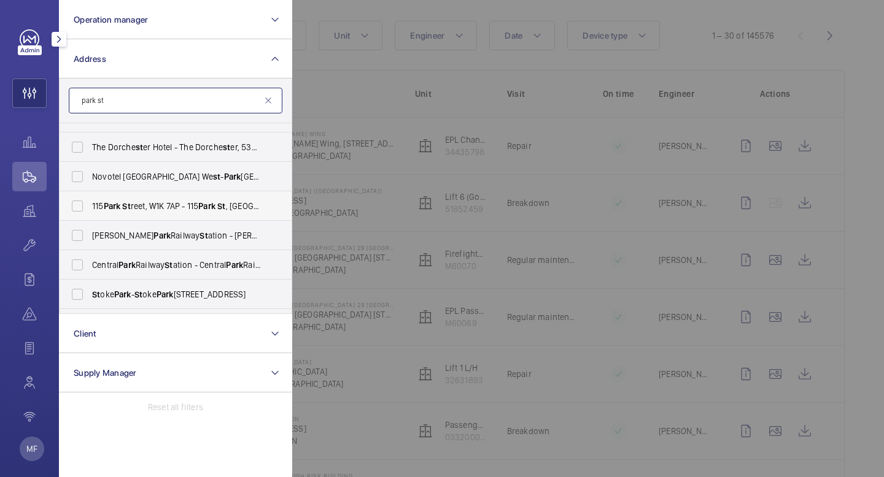
scroll to position [0, 0]
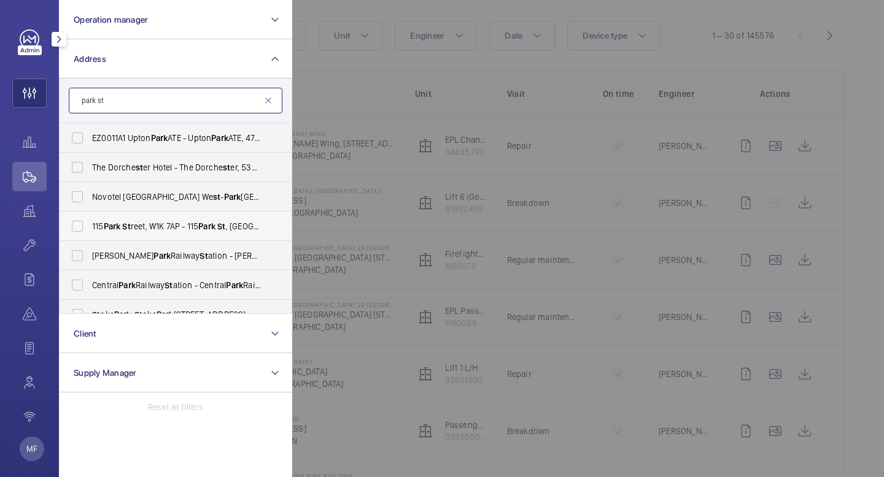
type input "park st"
click at [173, 230] on span "[STREET_ADDRESS] - [STREET_ADDRESS]" at bounding box center [176, 226] width 169 height 12
click at [90, 230] on input "[STREET_ADDRESS] - [STREET_ADDRESS]" at bounding box center [77, 226] width 25 height 25
checkbox input "true"
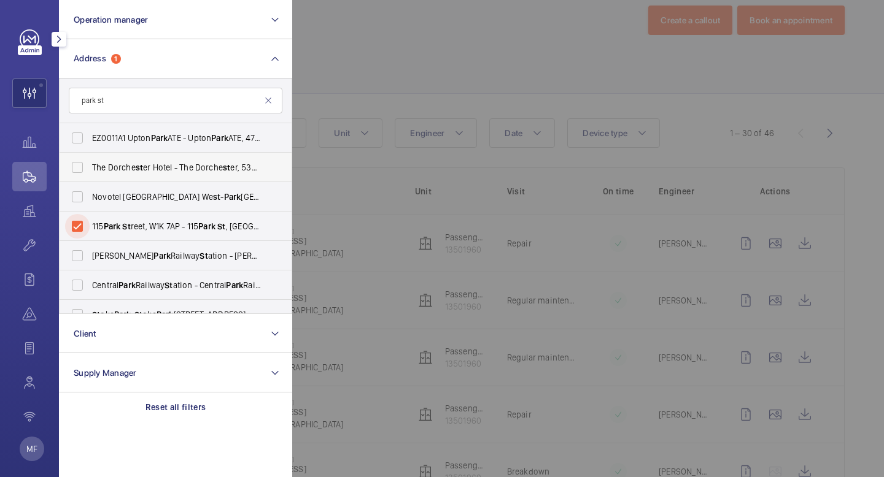
scroll to position [122, 0]
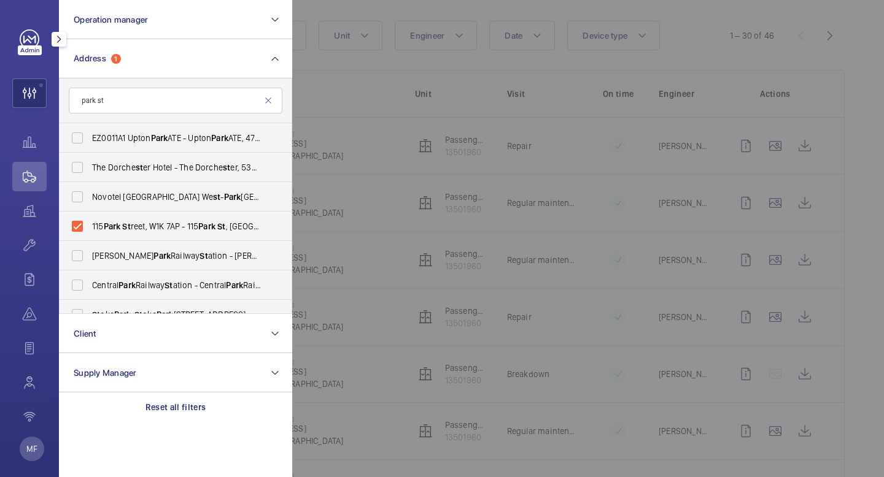
click at [382, 98] on div at bounding box center [734, 238] width 884 height 477
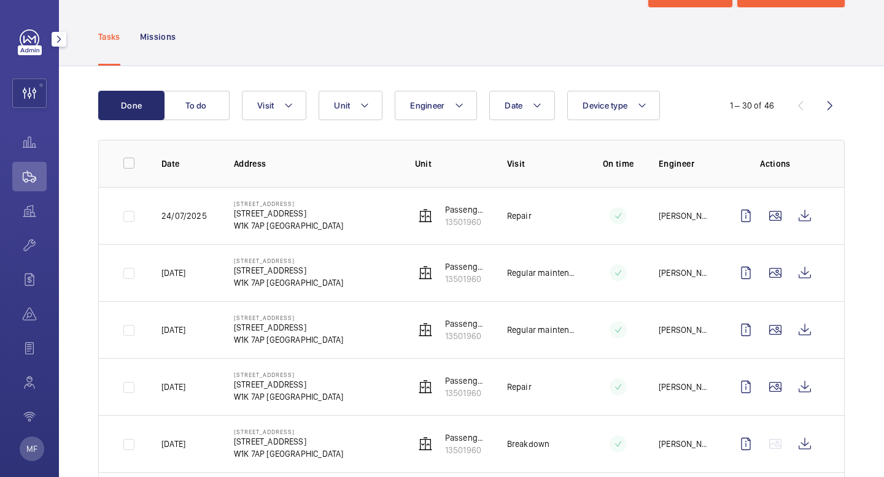
scroll to position [0, 0]
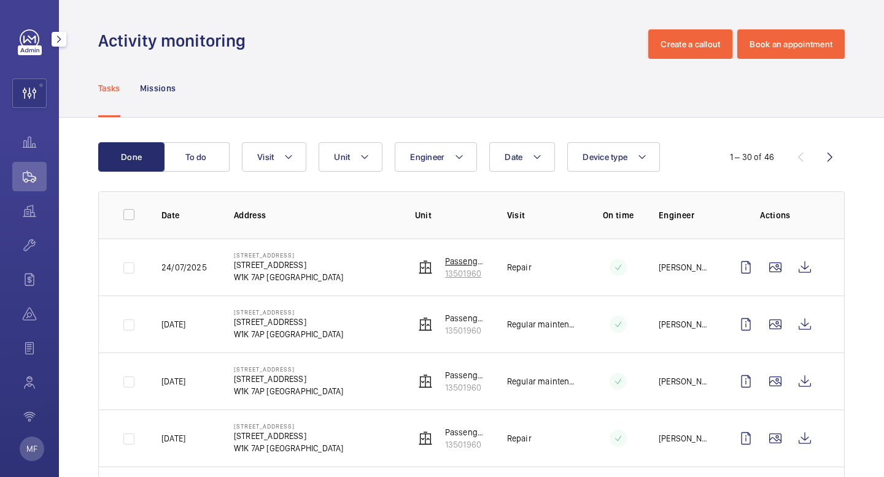
click at [423, 262] on img at bounding box center [425, 267] width 15 height 15
click at [35, 92] on wm-front-icon-button at bounding box center [29, 93] width 33 height 29
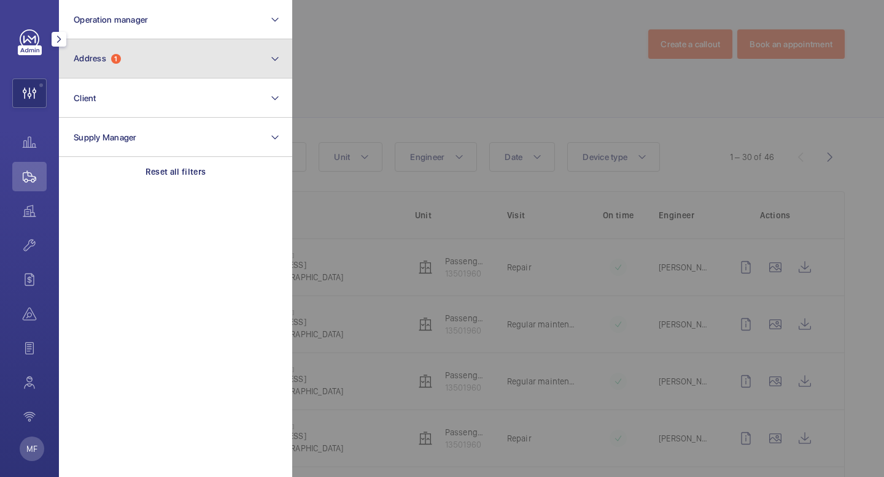
click at [230, 75] on button "Address 1" at bounding box center [175, 58] width 233 height 39
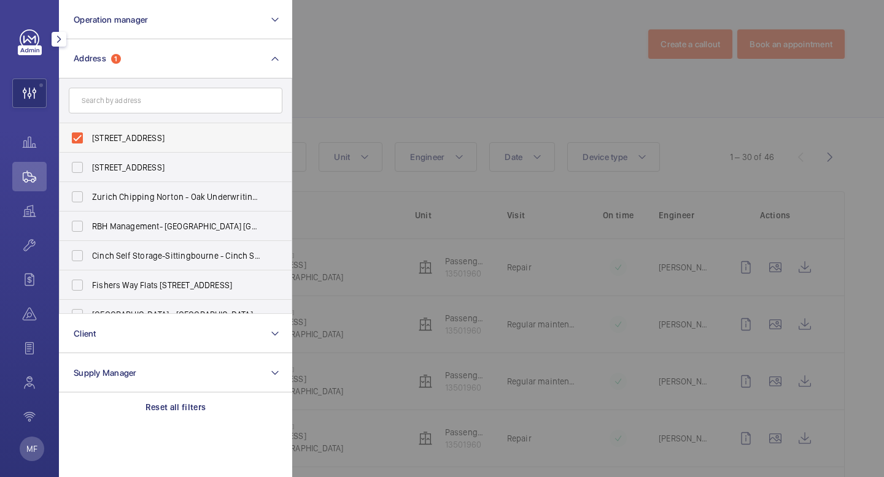
click at [77, 139] on label "[STREET_ADDRESS]" at bounding box center [167, 137] width 214 height 29
click at [77, 139] on input "[STREET_ADDRESS]" at bounding box center [77, 138] width 25 height 25
checkbox input "false"
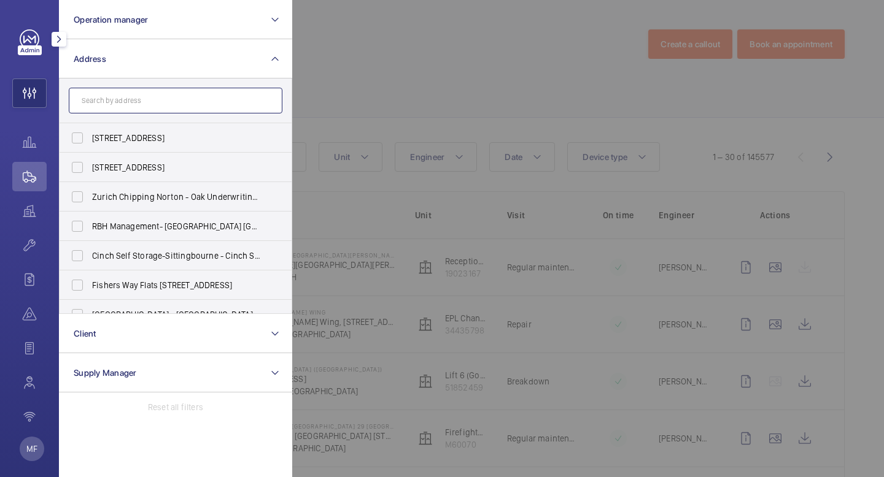
click at [147, 100] on input "text" at bounding box center [176, 101] width 214 height 26
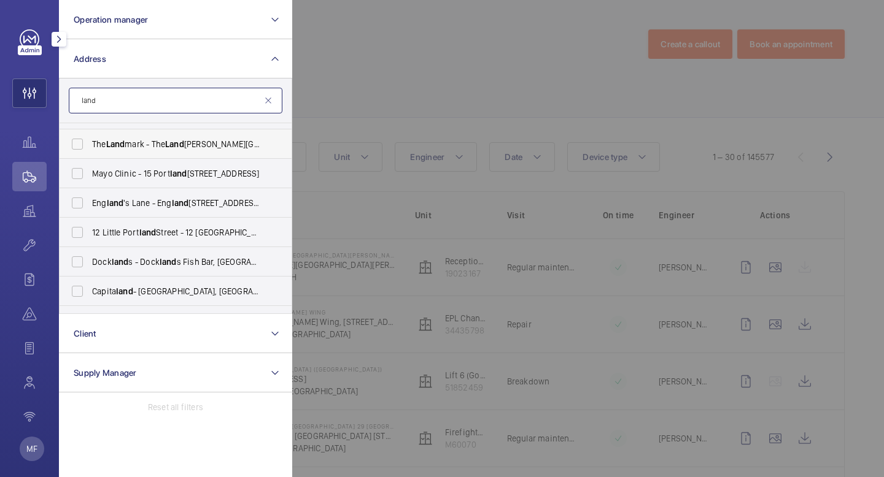
scroll to position [289, 0]
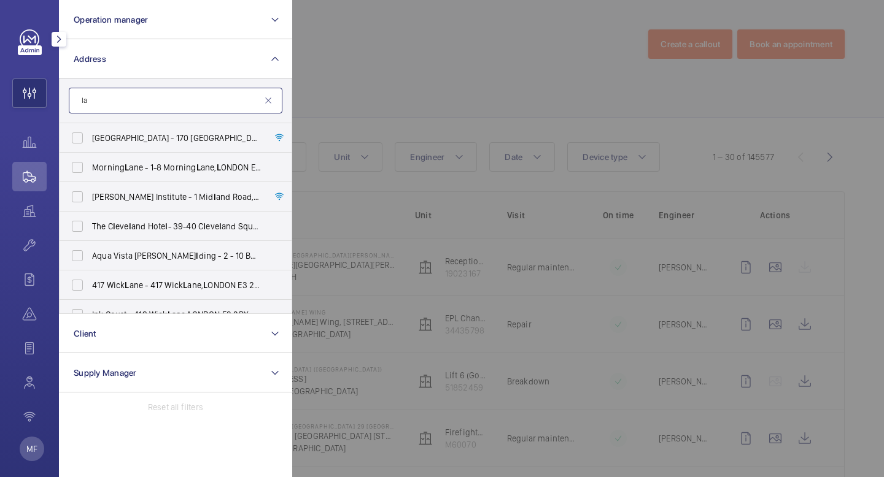
type input "l"
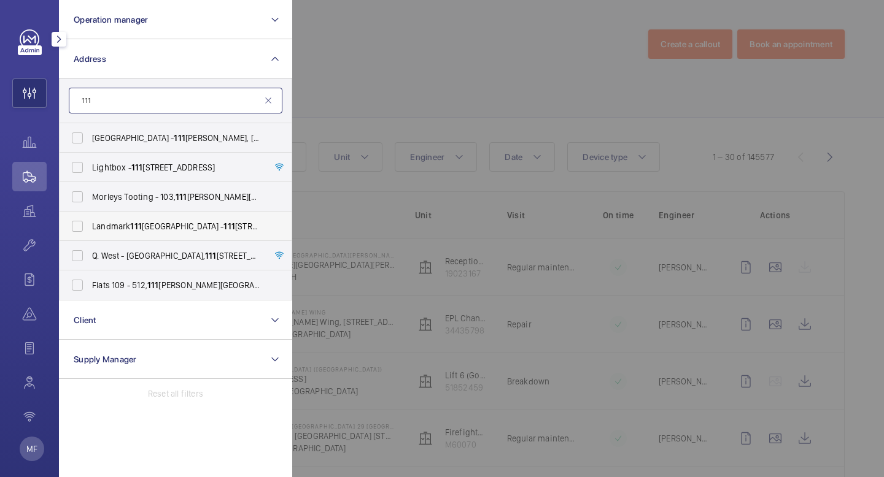
type input "111"
click at [170, 234] on label "Landmark [STREET_ADDRESS][GEOGRAPHIC_DATA][STREET_ADDRESS]" at bounding box center [167, 226] width 214 height 29
click at [90, 234] on input "Landmark [STREET_ADDRESS][GEOGRAPHIC_DATA][STREET_ADDRESS]" at bounding box center [77, 226] width 25 height 25
checkbox input "true"
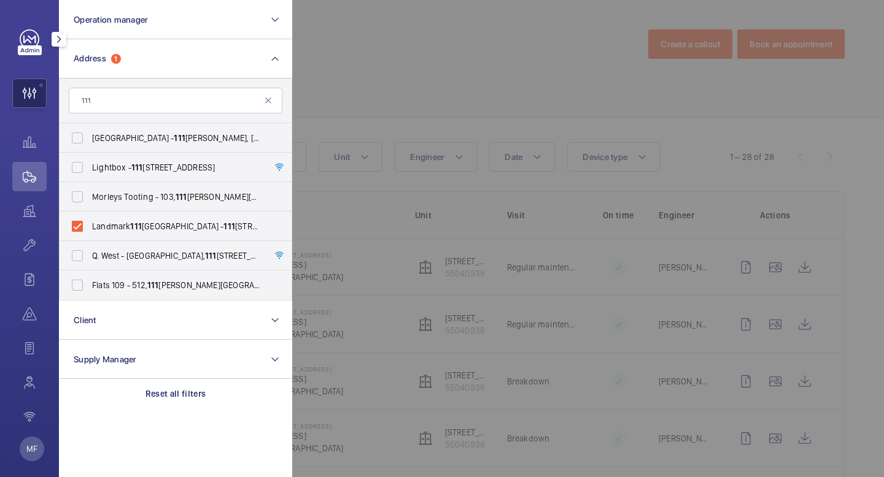
click at [33, 84] on wm-front-icon-button at bounding box center [29, 93] width 33 height 29
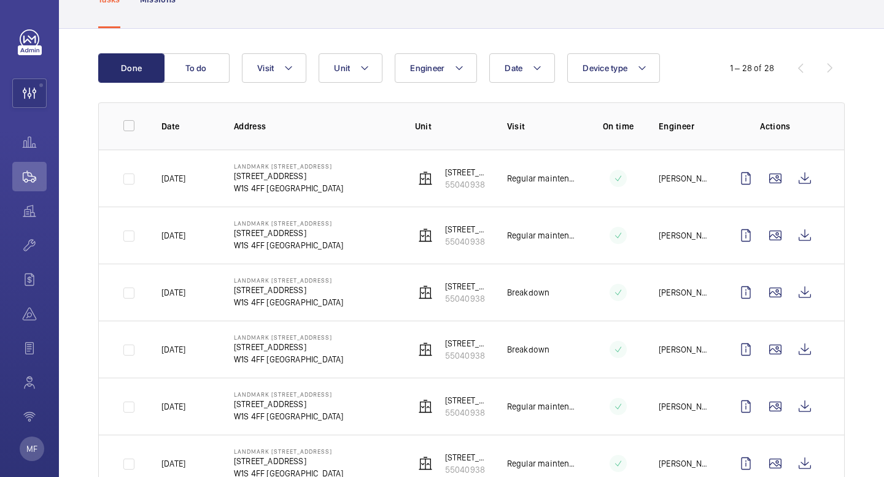
scroll to position [98, 0]
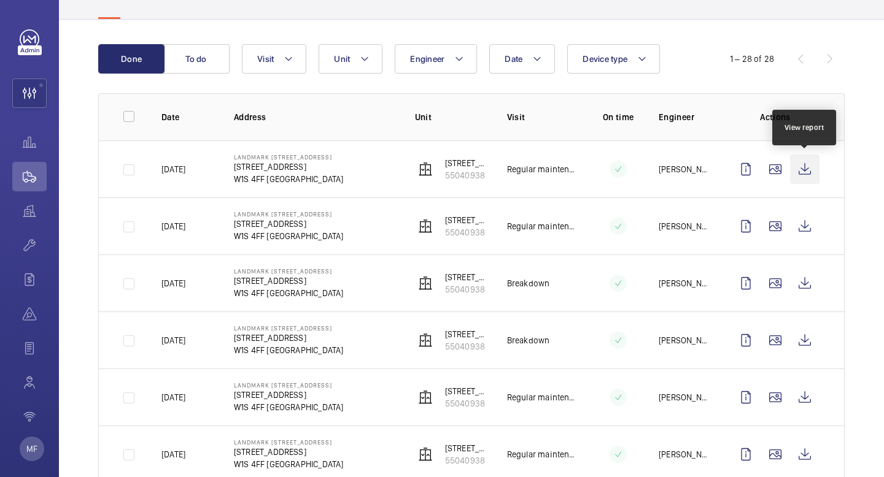
click at [801, 169] on wm-front-icon-button at bounding box center [804, 169] width 29 height 29
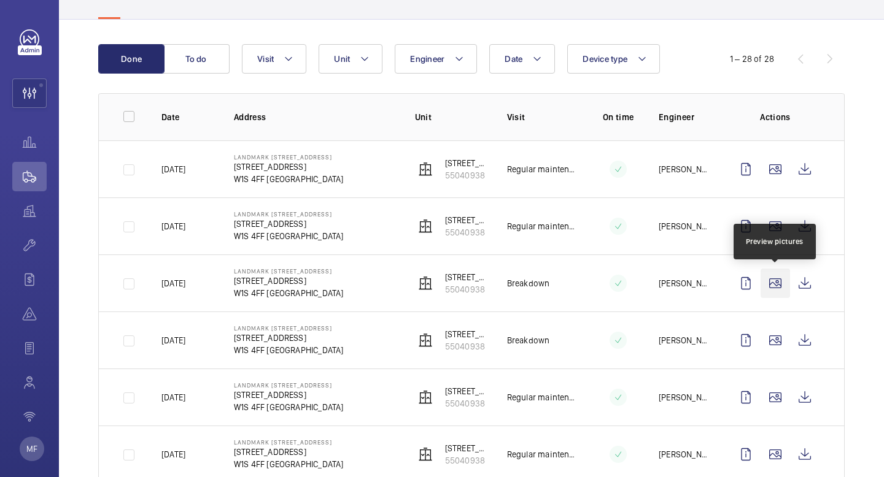
click at [776, 285] on wm-front-icon-button at bounding box center [774, 283] width 29 height 29
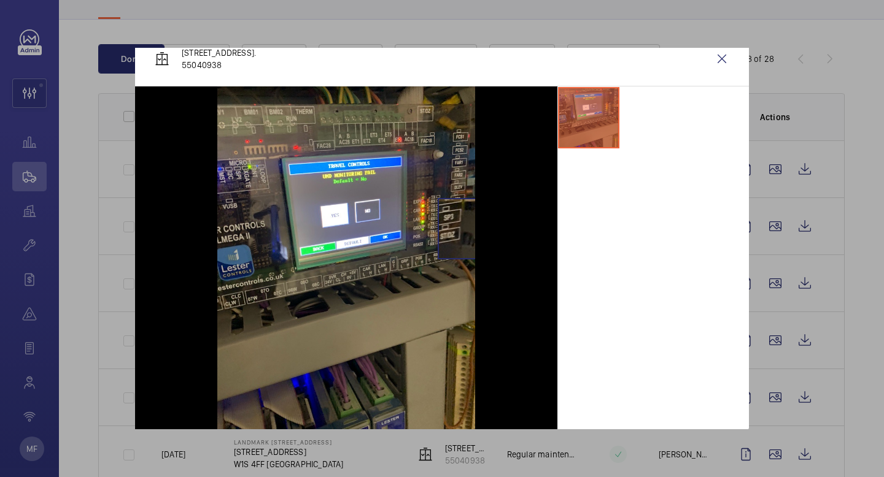
scroll to position [0, 0]
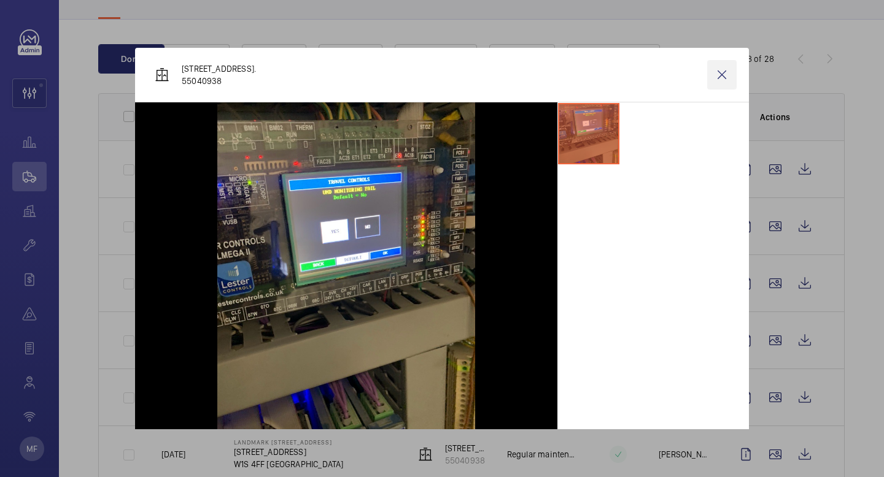
click at [724, 79] on wm-front-icon-button at bounding box center [721, 74] width 29 height 29
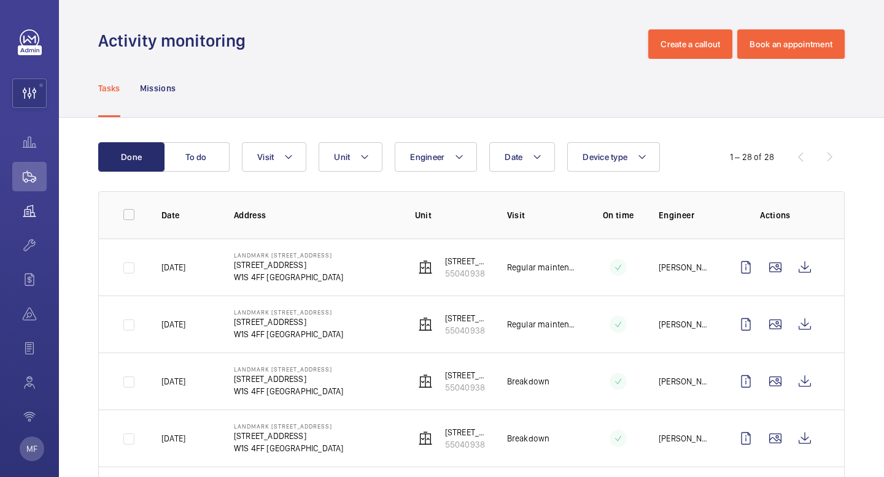
click at [35, 218] on wm-front-icon-button at bounding box center [29, 210] width 34 height 29
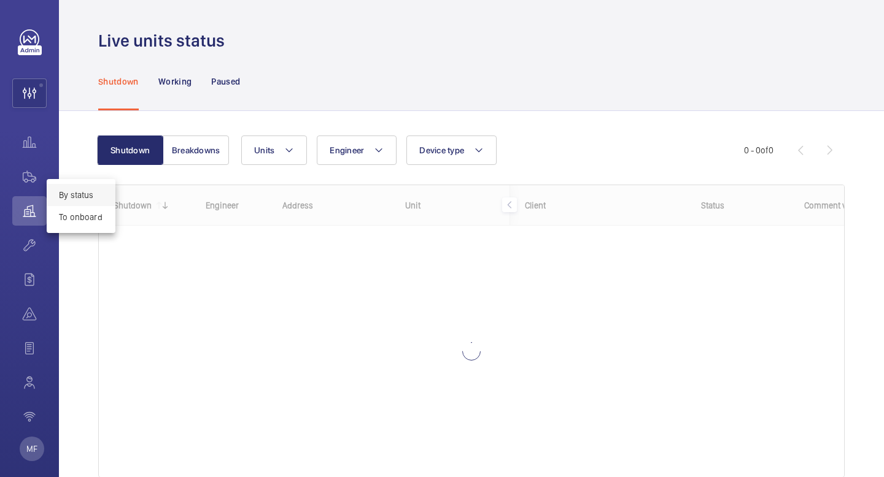
click at [205, 152] on div at bounding box center [442, 238] width 884 height 477
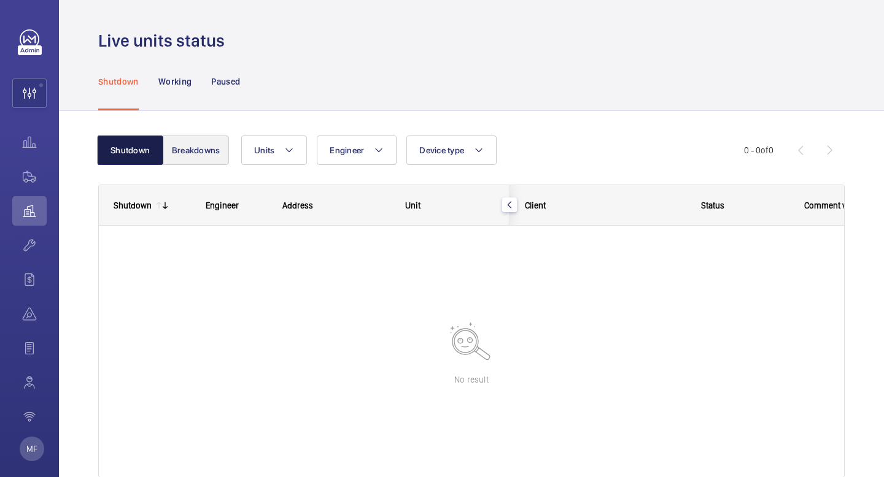
click at [148, 160] on button "Shutdown" at bounding box center [130, 150] width 66 height 29
click at [200, 163] on button "Breakdowns" at bounding box center [196, 150] width 66 height 29
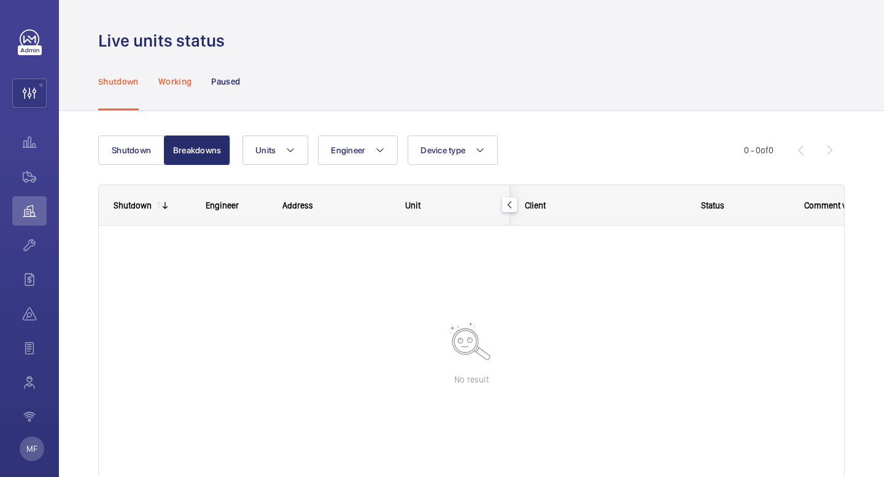
click at [182, 81] on p "Working" at bounding box center [174, 81] width 33 height 12
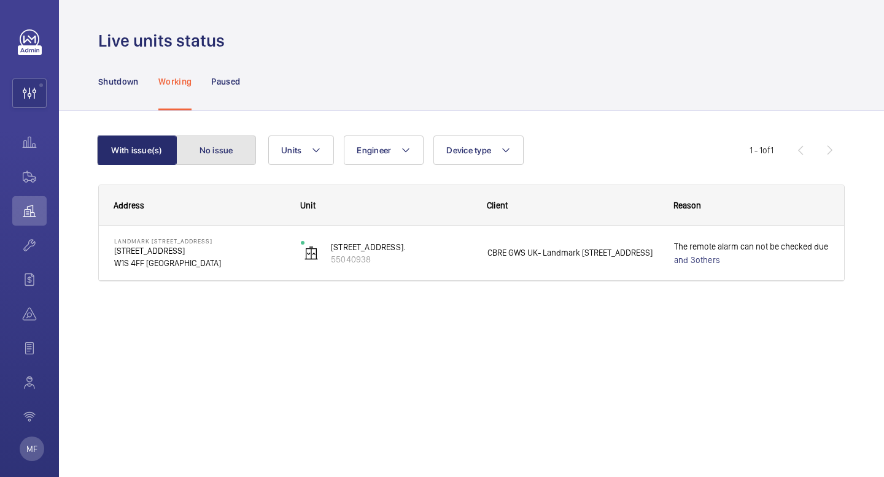
click at [206, 144] on button "No issue" at bounding box center [216, 150] width 80 height 29
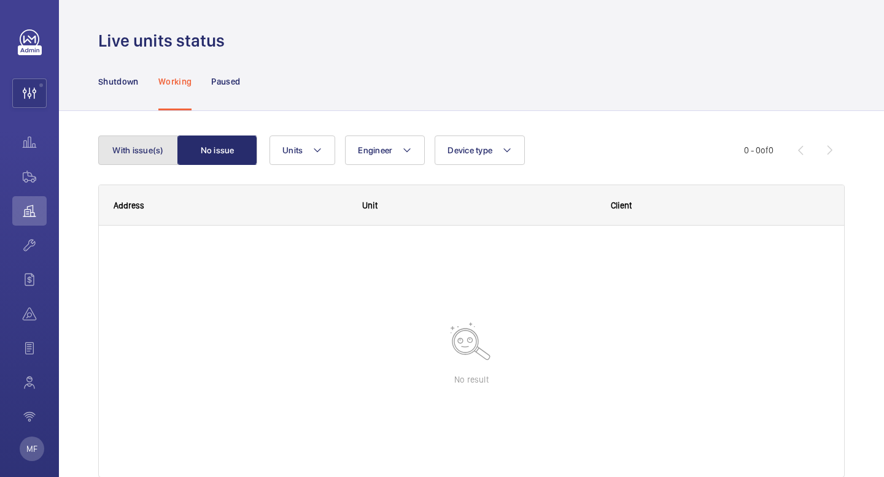
click at [155, 153] on button "With issue(s)" at bounding box center [138, 150] width 80 height 29
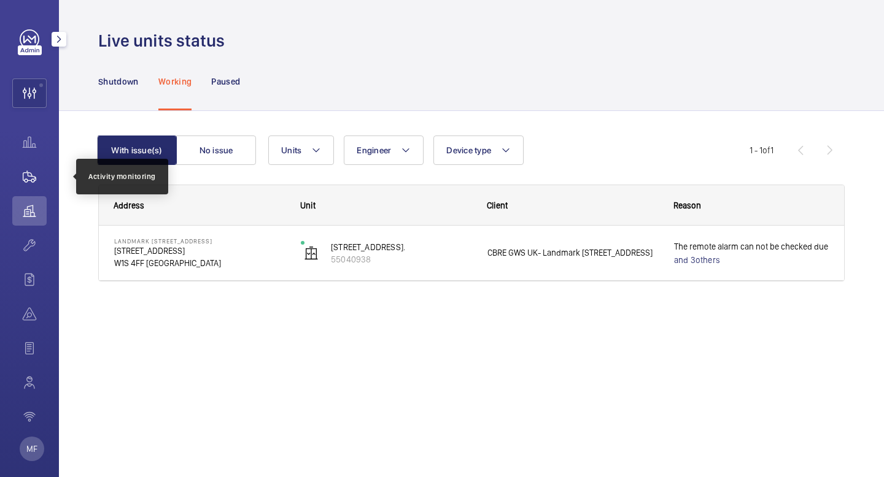
click at [29, 183] on wm-front-icon-button at bounding box center [29, 176] width 34 height 29
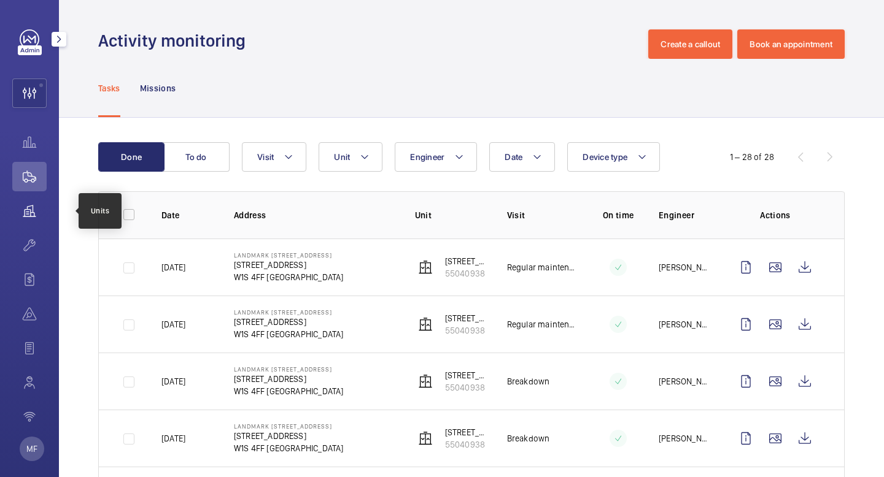
click at [29, 209] on wm-front-icon-button at bounding box center [29, 210] width 34 height 29
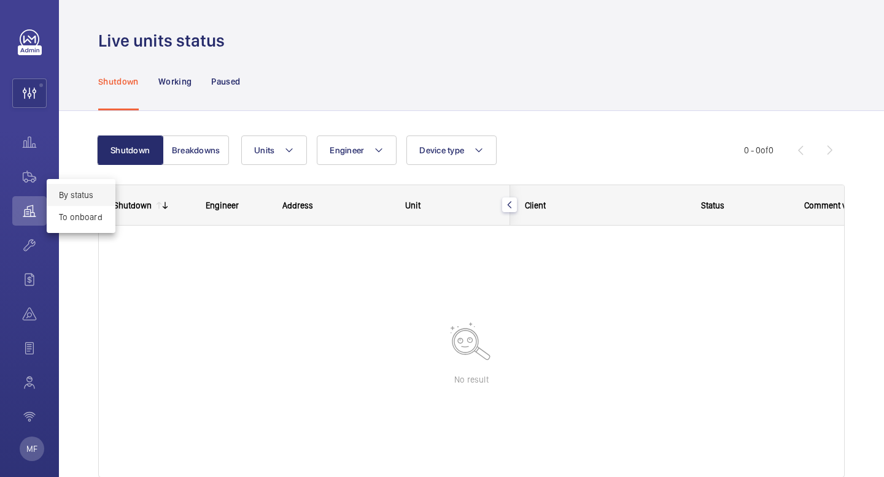
click at [78, 154] on div at bounding box center [442, 238] width 884 height 477
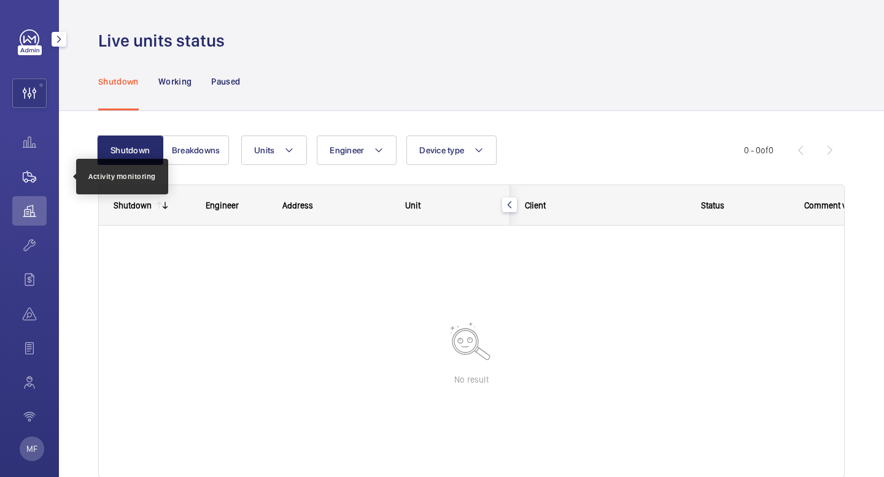
click at [26, 176] on wm-front-icon-button at bounding box center [29, 176] width 34 height 29
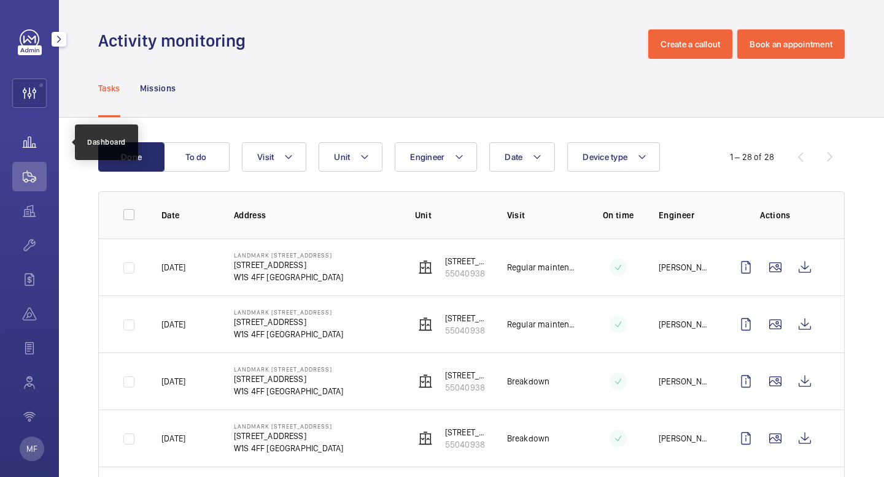
click at [33, 136] on wm-front-icon-button at bounding box center [29, 142] width 34 height 29
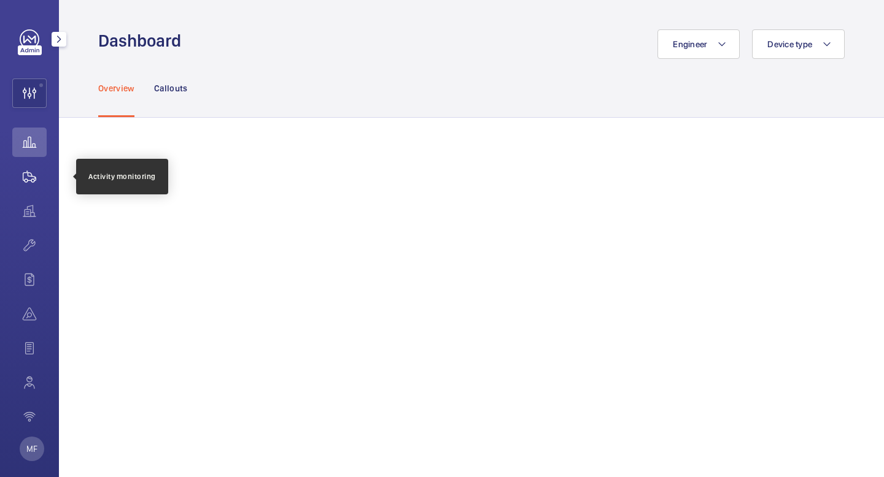
click at [26, 189] on wm-front-icon-button at bounding box center [29, 176] width 34 height 29
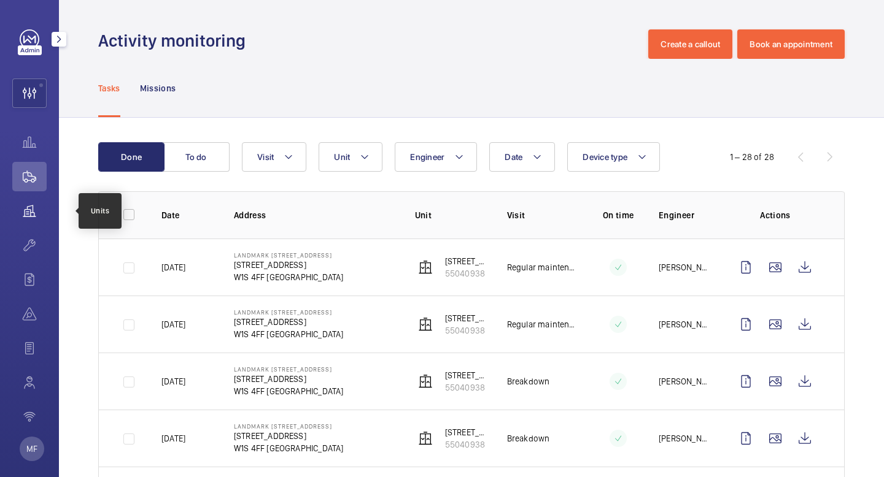
click at [31, 211] on wm-front-icon-button at bounding box center [29, 210] width 34 height 29
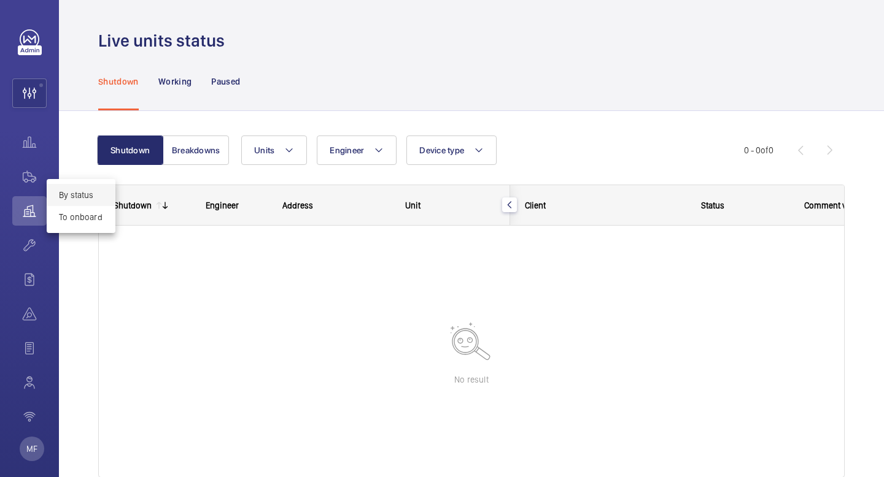
click at [28, 217] on div at bounding box center [442, 238] width 884 height 477
click at [30, 175] on wm-front-icon-button at bounding box center [29, 176] width 34 height 29
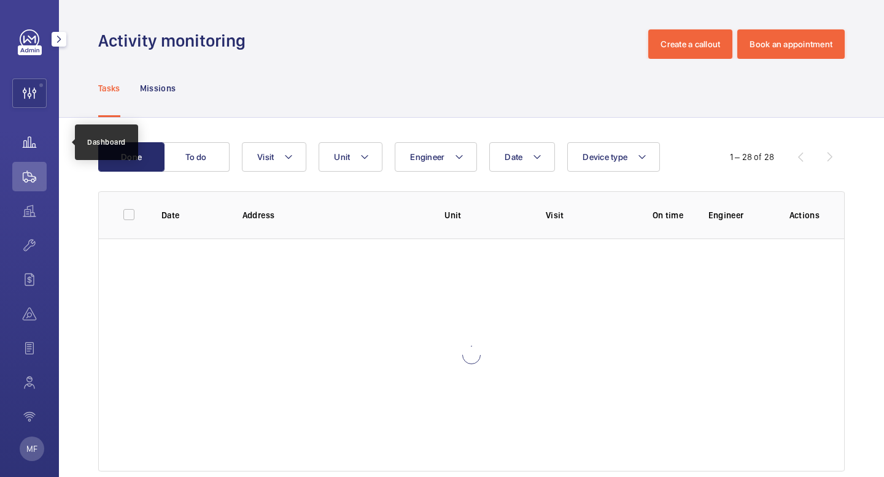
click at [35, 142] on wm-front-icon-button at bounding box center [29, 142] width 34 height 29
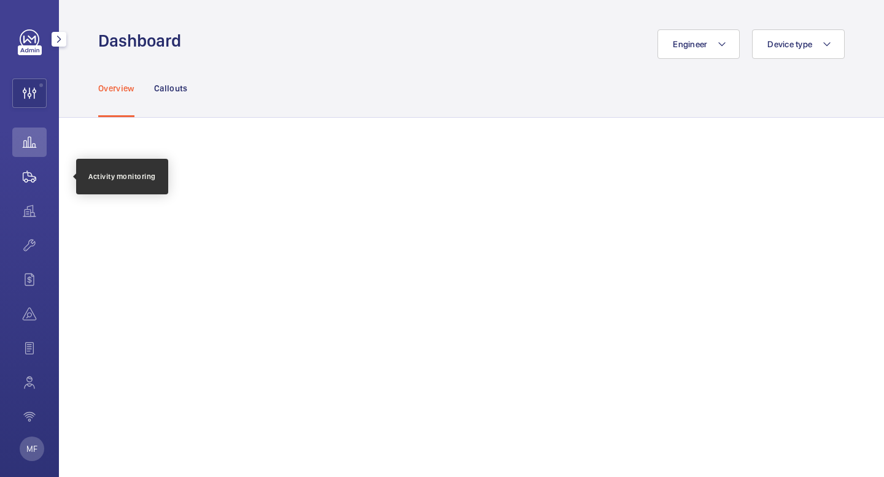
click at [30, 170] on wm-front-icon-button at bounding box center [29, 176] width 34 height 29
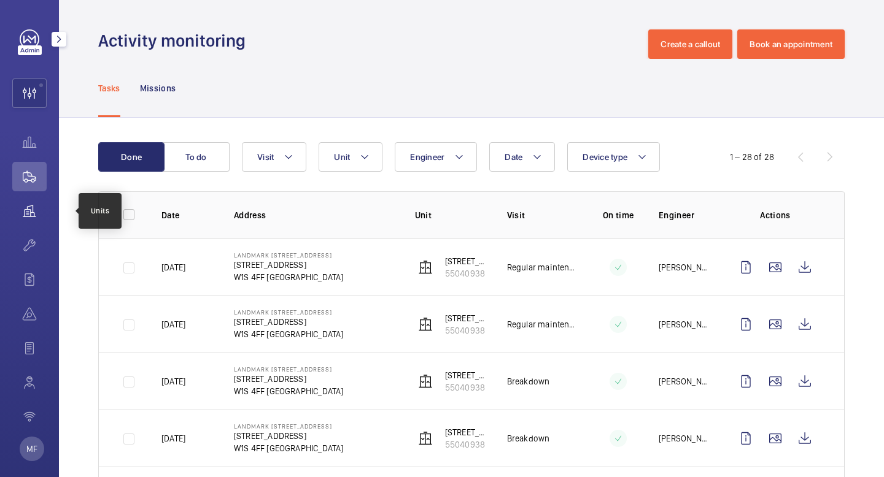
click at [31, 214] on wm-front-icon-button at bounding box center [29, 210] width 34 height 29
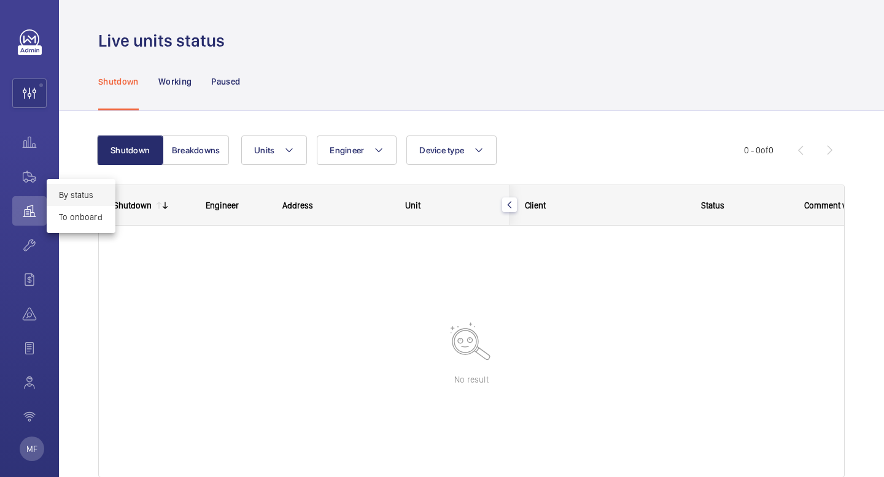
click at [23, 180] on div at bounding box center [442, 238] width 884 height 477
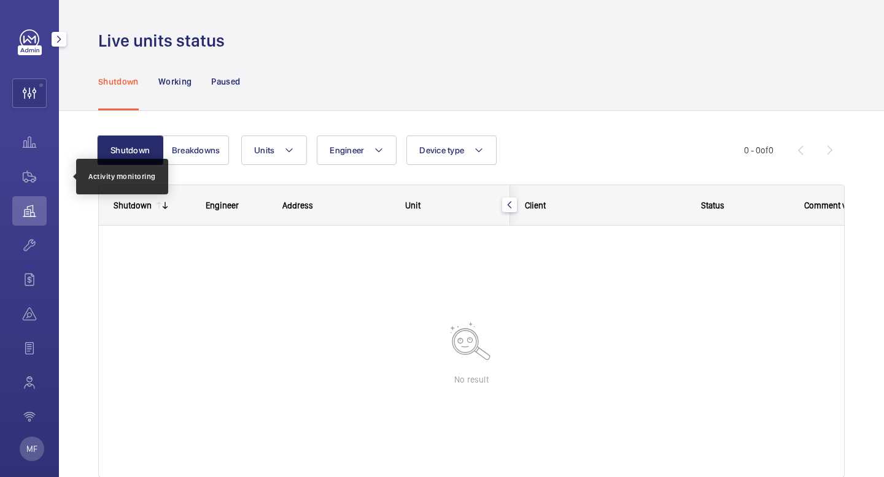
click at [23, 180] on wm-front-icon-button at bounding box center [29, 176] width 34 height 29
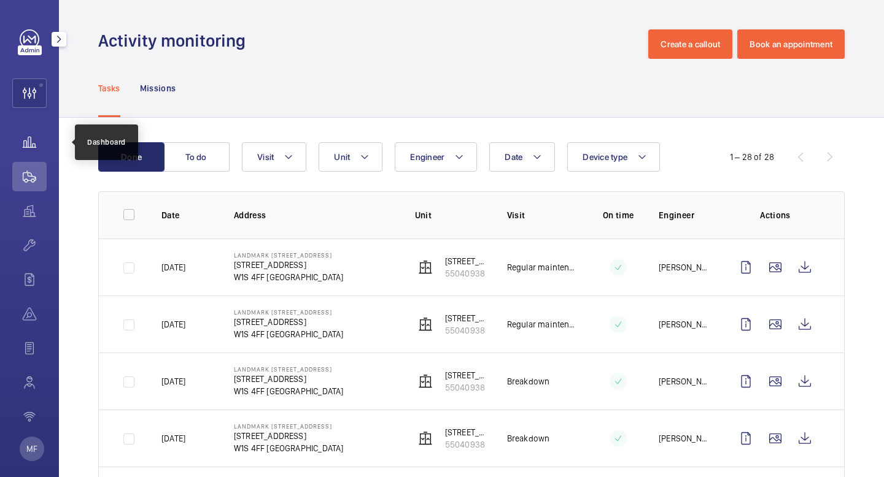
click at [31, 142] on wm-front-icon-button at bounding box center [29, 142] width 34 height 29
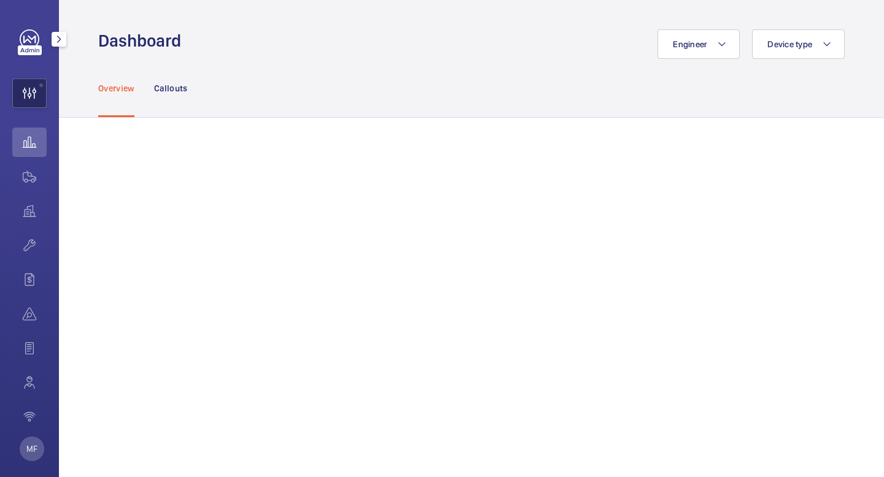
click at [28, 94] on wm-front-icon-button at bounding box center [29, 93] width 33 height 29
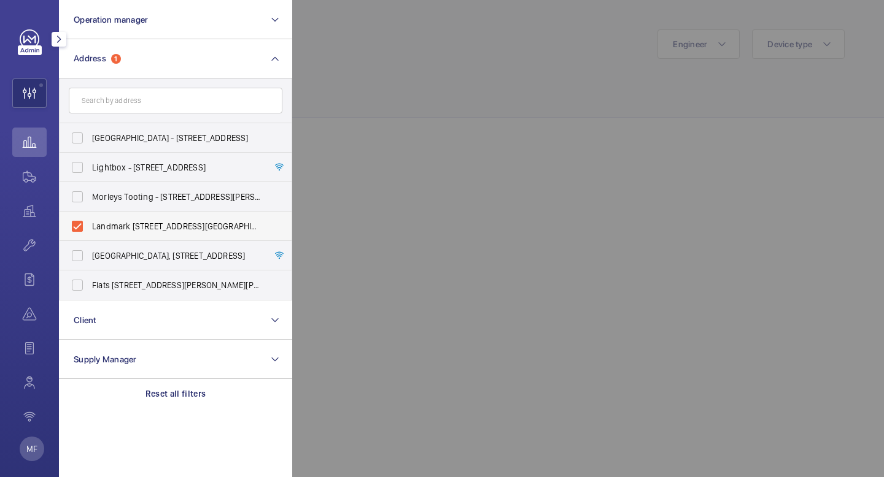
click at [79, 228] on label "Landmark [STREET_ADDRESS][GEOGRAPHIC_DATA][STREET_ADDRESS]" at bounding box center [167, 226] width 214 height 29
click at [79, 228] on input "Landmark [STREET_ADDRESS][GEOGRAPHIC_DATA][STREET_ADDRESS]" at bounding box center [77, 226] width 25 height 25
checkbox input "false"
click at [136, 100] on input "text" at bounding box center [176, 101] width 214 height 26
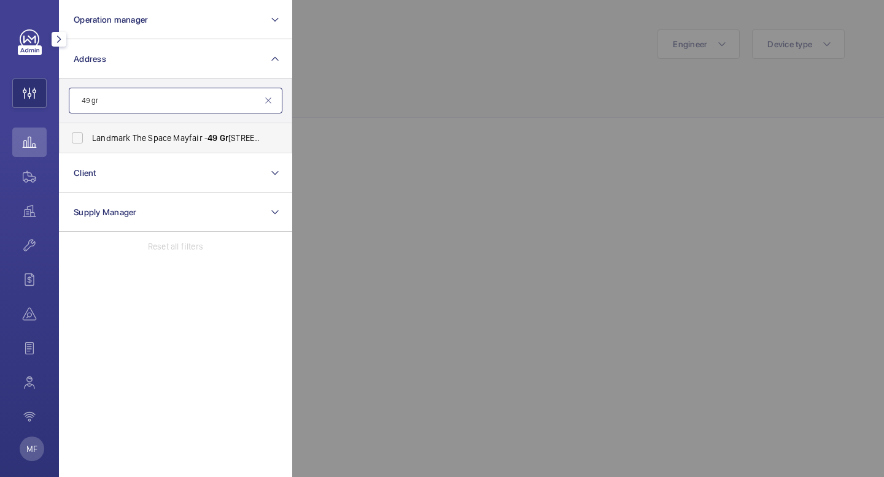
type input "49 gr"
click at [134, 139] on span "Landmark The Space Mayfair - [STREET_ADDRESS]" at bounding box center [176, 138] width 169 height 12
click at [90, 139] on input "Landmark The Space Mayfair - [STREET_ADDRESS]" at bounding box center [77, 138] width 25 height 25
checkbox input "true"
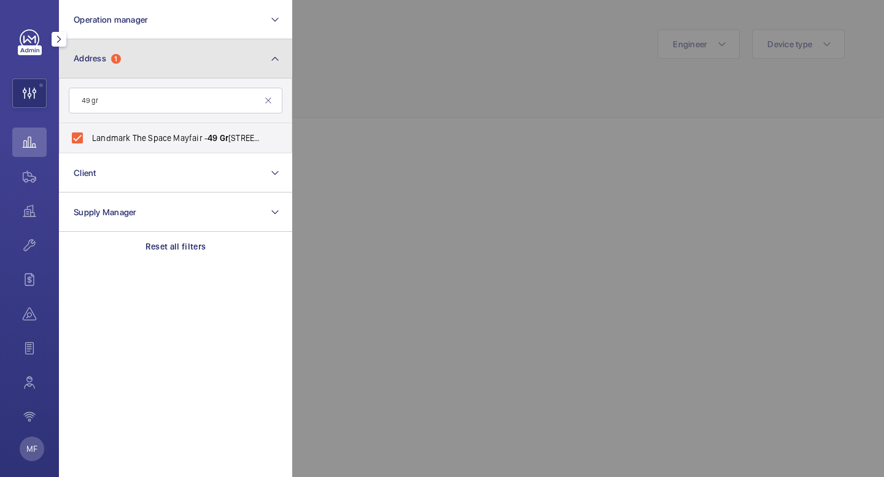
click at [221, 64] on button "Address 1" at bounding box center [175, 58] width 233 height 39
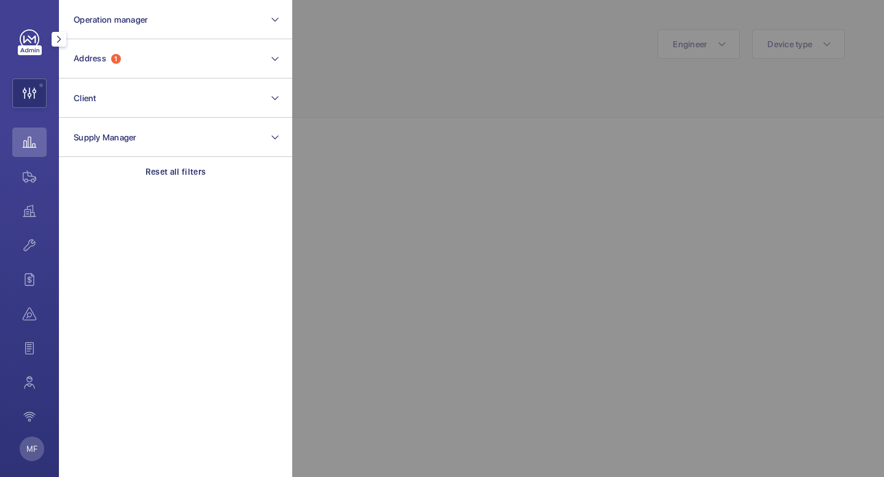
click at [28, 149] on wm-front-icon-button at bounding box center [29, 142] width 34 height 29
click at [34, 90] on wm-front-icon-button at bounding box center [29, 93] width 33 height 29
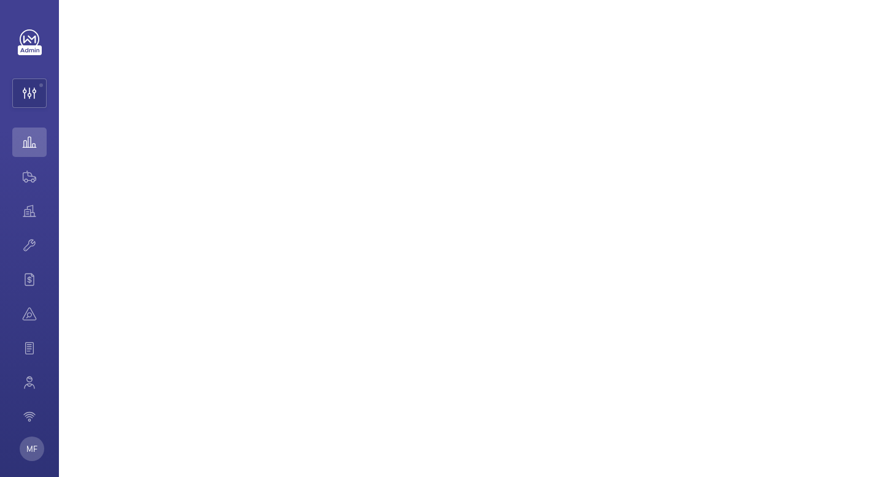
scroll to position [1125, 0]
click at [31, 173] on wm-front-icon-button at bounding box center [29, 176] width 34 height 29
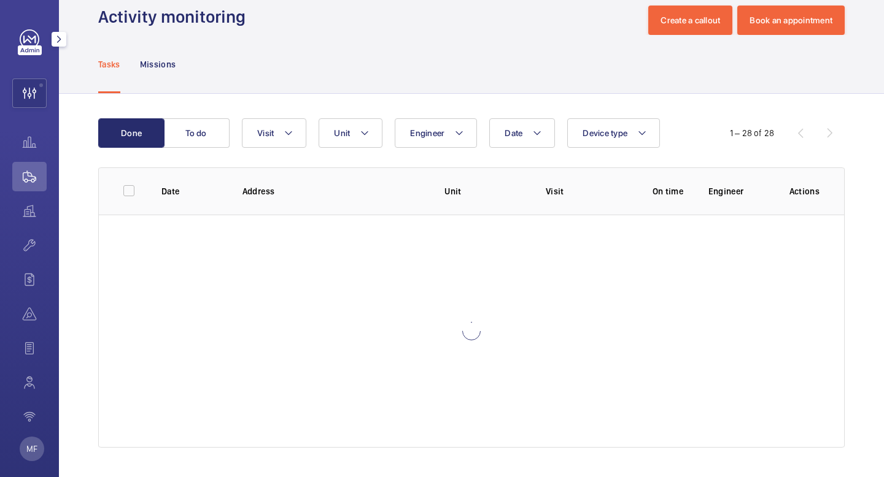
scroll to position [24, 0]
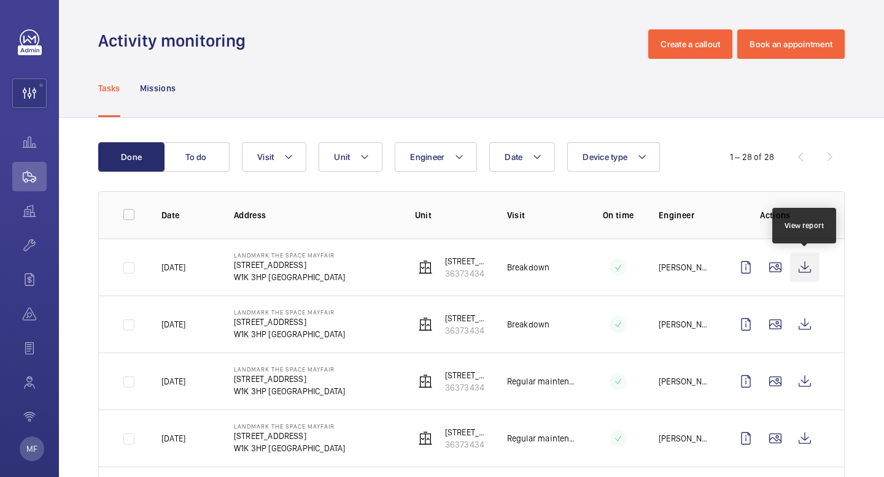
click at [806, 272] on wm-front-icon-button at bounding box center [804, 267] width 29 height 29
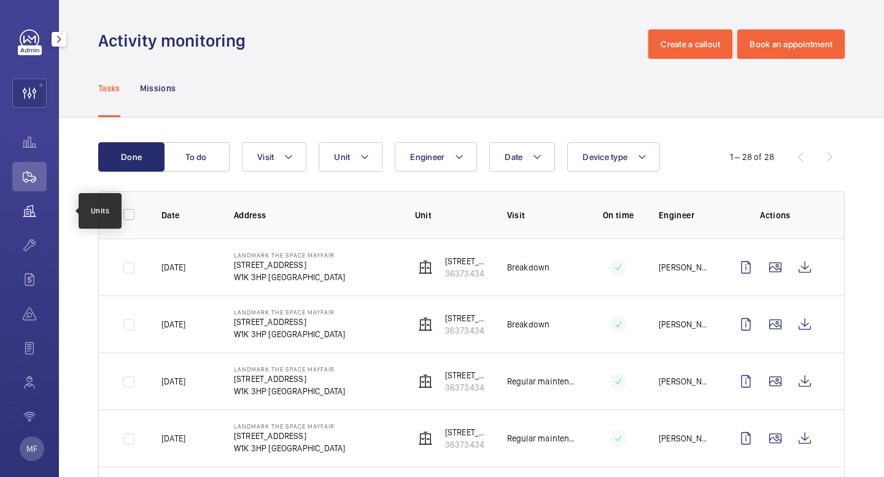
click at [28, 213] on wm-front-icon-button at bounding box center [29, 210] width 34 height 29
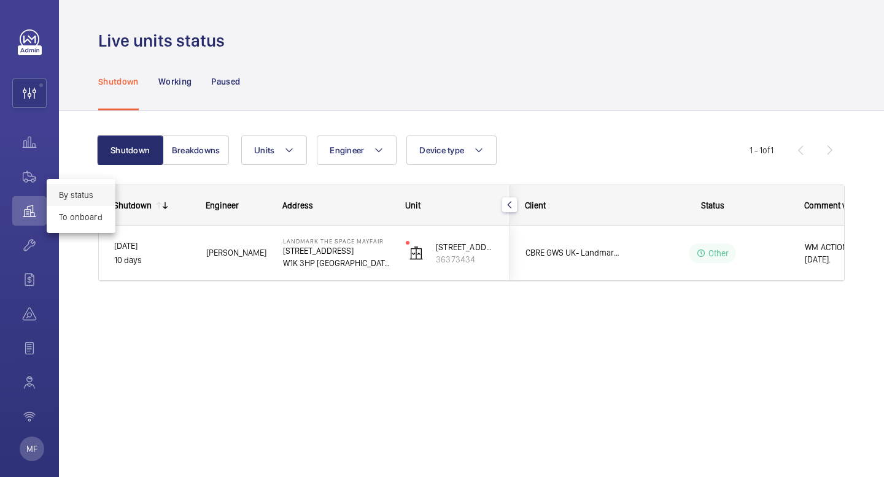
click at [820, 258] on div at bounding box center [442, 238] width 884 height 477
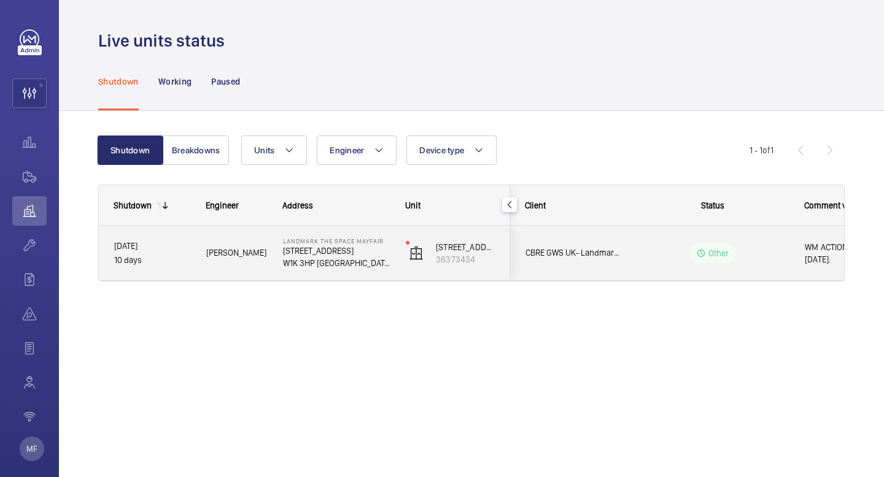
click at [714, 255] on p "Other" at bounding box center [718, 253] width 21 height 12
click at [817, 255] on span "WM ACTION: PSU on order - ETA [DATE]." at bounding box center [868, 253] width 127 height 25
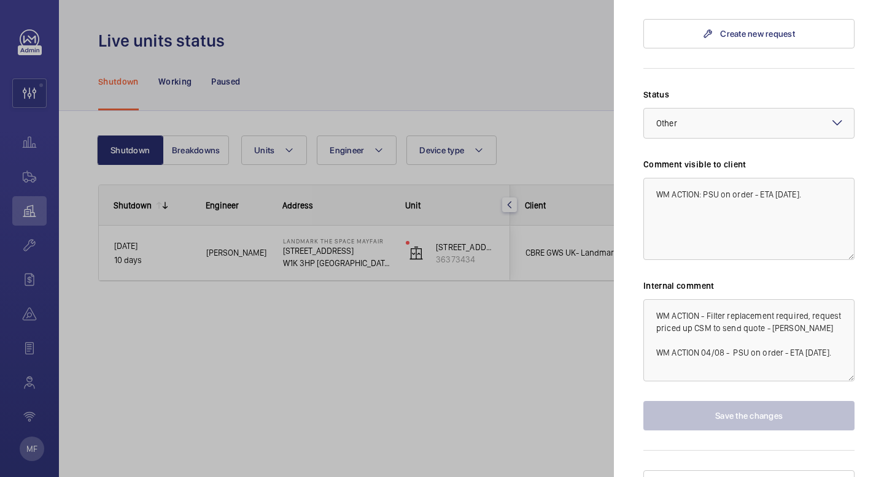
scroll to position [812, 0]
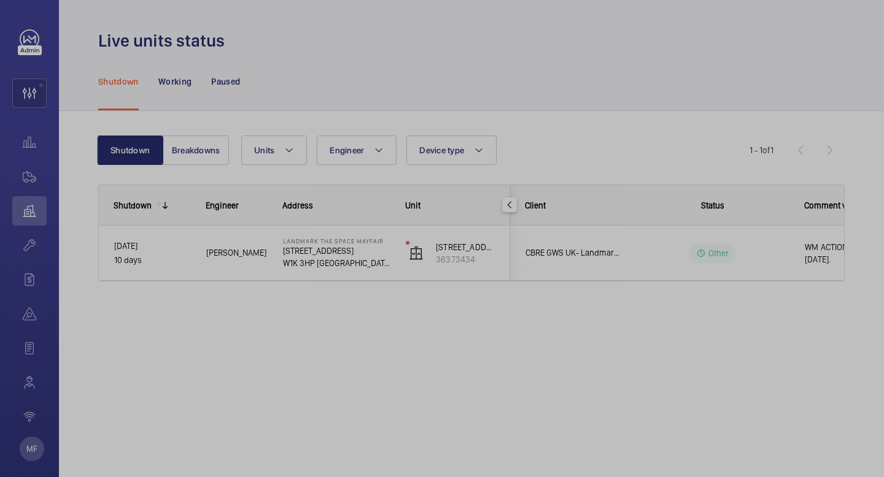
scroll to position [0, 0]
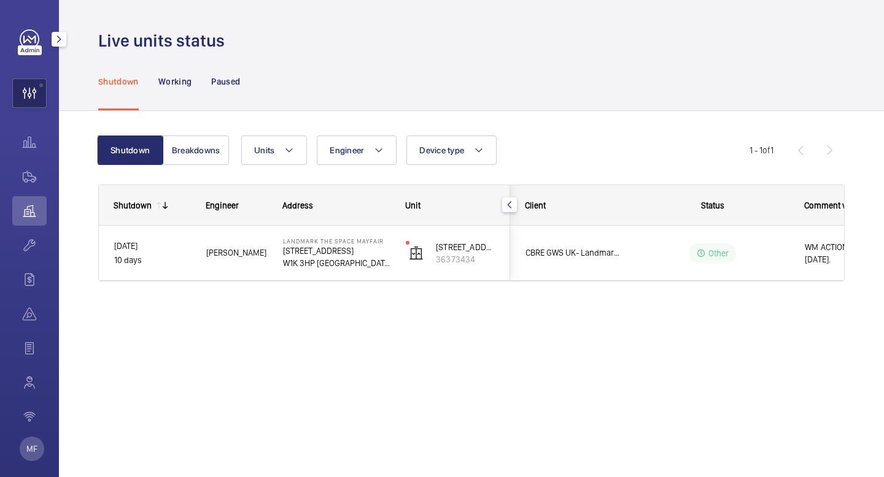
click at [32, 96] on wm-front-icon-button at bounding box center [29, 93] width 33 height 29
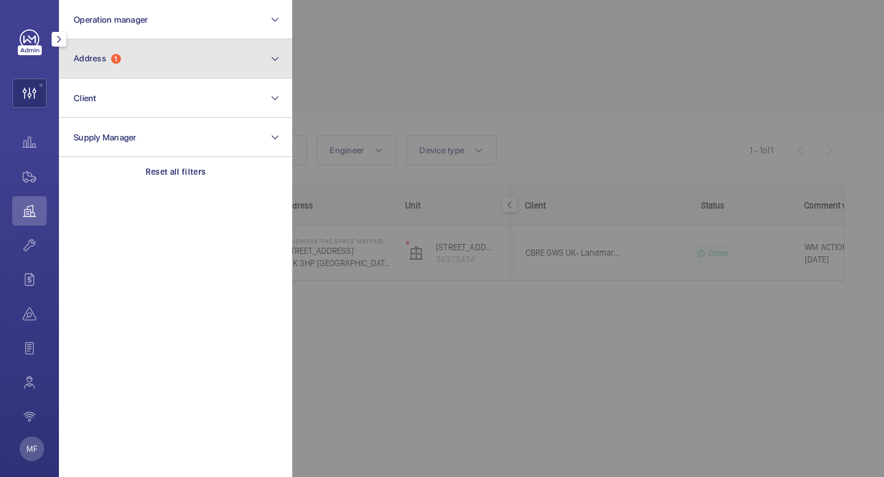
click at [140, 56] on button "Address 1" at bounding box center [175, 58] width 233 height 39
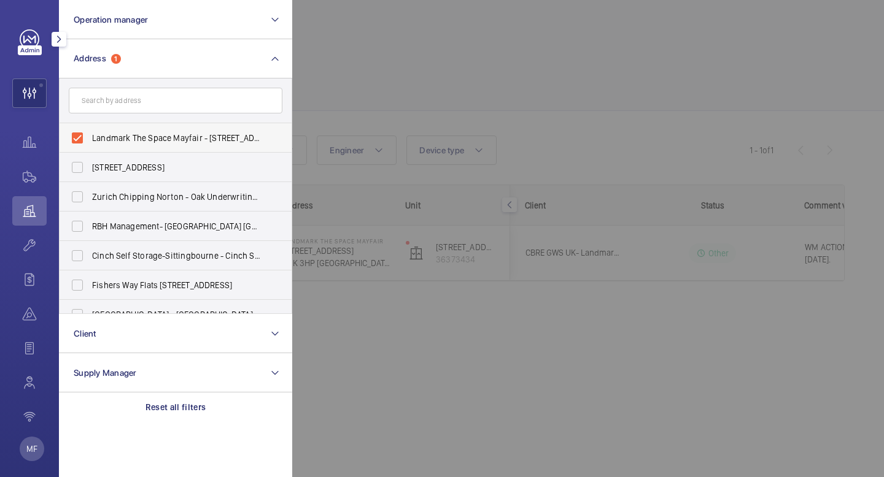
click at [77, 139] on label "Landmark The Space Mayfair - [STREET_ADDRESS]" at bounding box center [167, 137] width 214 height 29
click at [77, 139] on input "Landmark The Space Mayfair - [STREET_ADDRESS]" at bounding box center [77, 138] width 25 height 25
checkbox input "false"
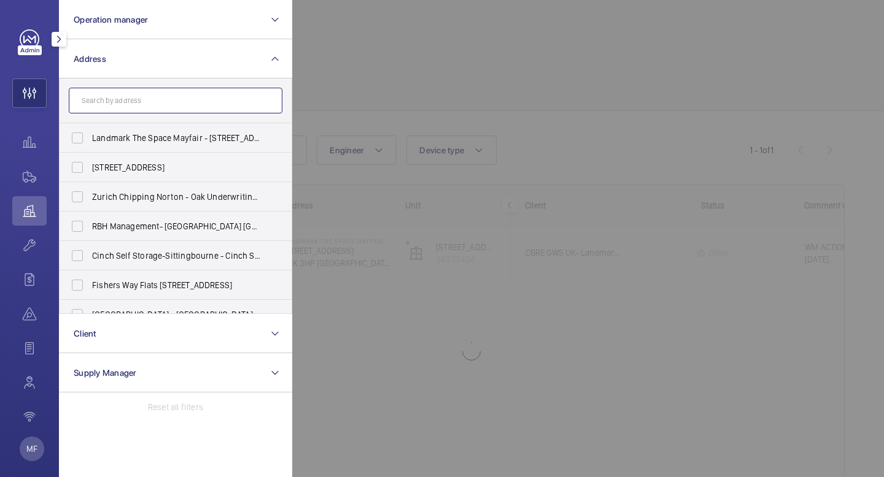
click at [115, 100] on input "text" at bounding box center [176, 101] width 214 height 26
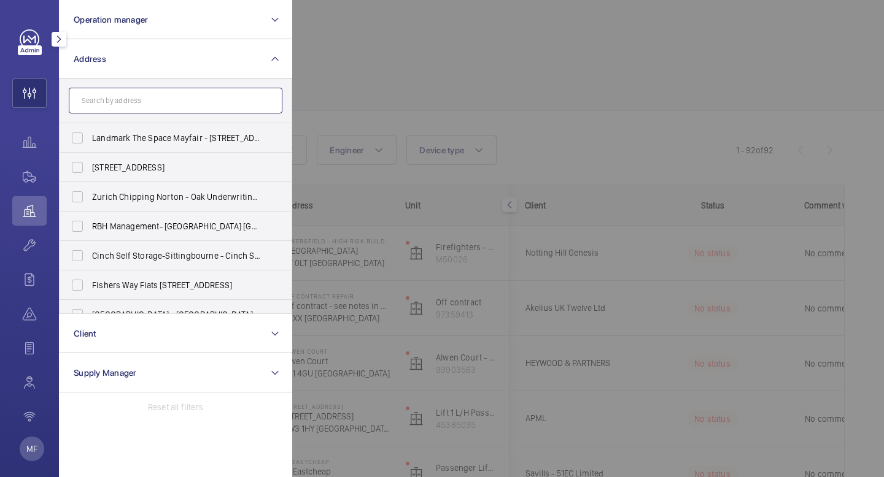
click at [160, 107] on input "text" at bounding box center [176, 101] width 214 height 26
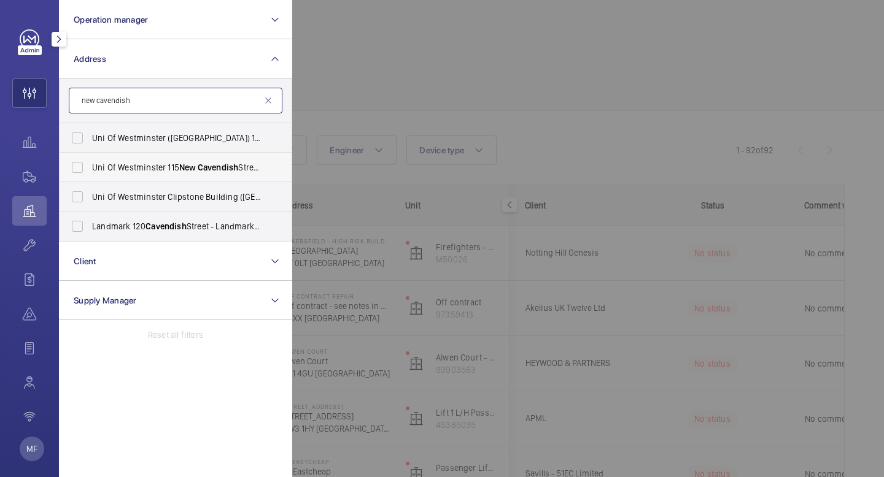
type input "new cavendish"
click at [159, 166] on span "[GEOGRAPHIC_DATA] [STREET_ADDRESS]" at bounding box center [176, 167] width 169 height 12
click at [90, 166] on input "[GEOGRAPHIC_DATA] [STREET_ADDRESS]" at bounding box center [77, 167] width 25 height 25
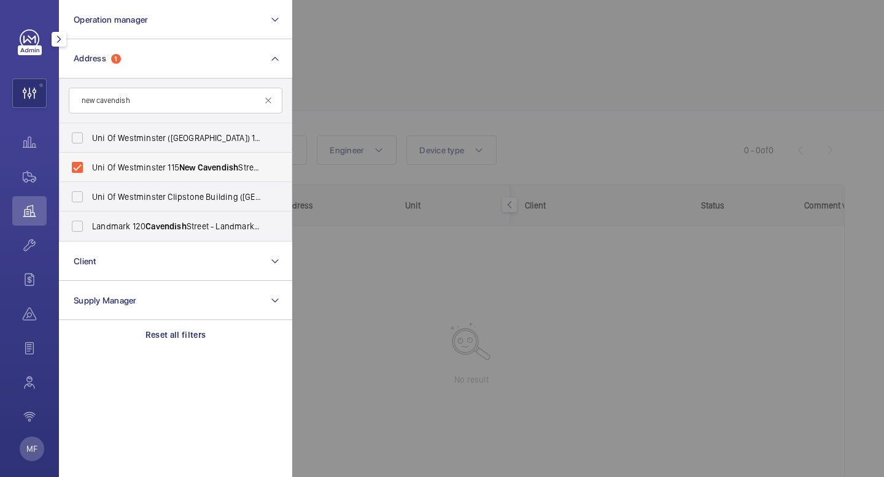
click at [82, 165] on label "[GEOGRAPHIC_DATA] [STREET_ADDRESS]" at bounding box center [167, 167] width 214 height 29
click at [82, 165] on input "[GEOGRAPHIC_DATA] [STREET_ADDRESS]" at bounding box center [77, 167] width 25 height 25
checkbox input "false"
click at [74, 224] on label "Landmark [STREET_ADDRESS] - Landmark Office Space - [GEOGRAPHIC_DATA]" at bounding box center [167, 226] width 214 height 29
click at [74, 224] on input "Landmark [STREET_ADDRESS] - Landmark Office Space - [GEOGRAPHIC_DATA]" at bounding box center [77, 226] width 25 height 25
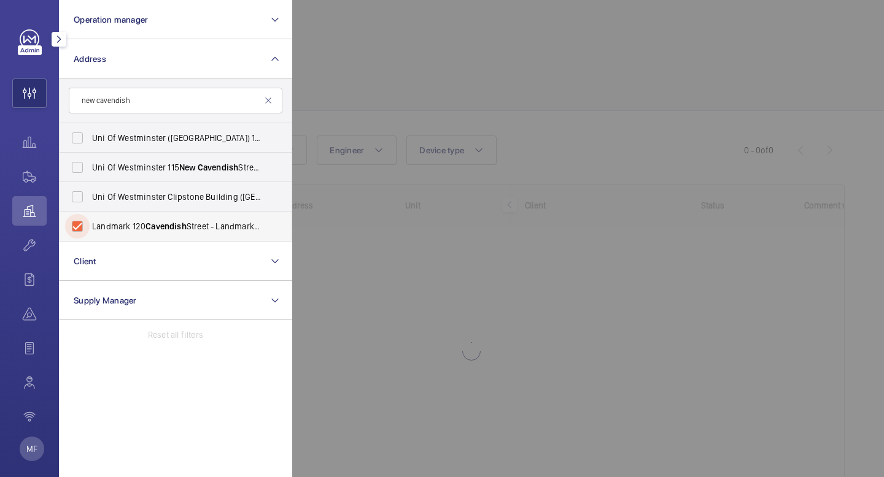
checkbox input "true"
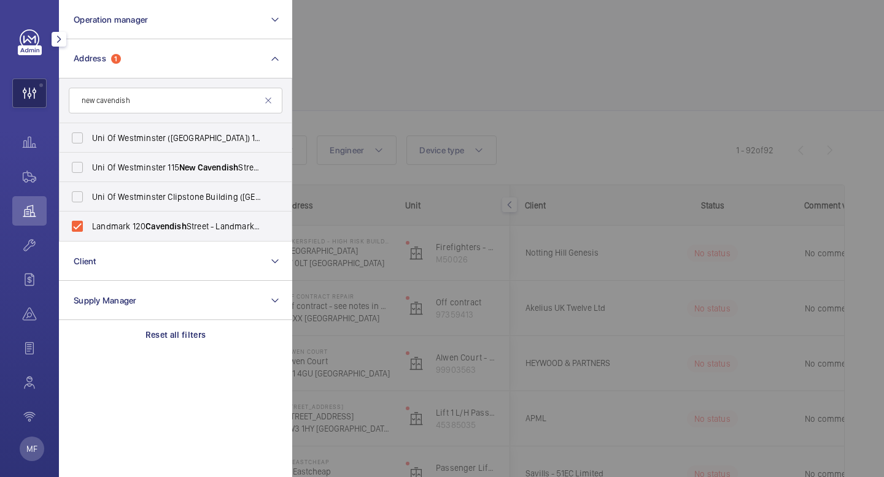
click at [39, 95] on wm-front-icon-button at bounding box center [29, 93] width 33 height 29
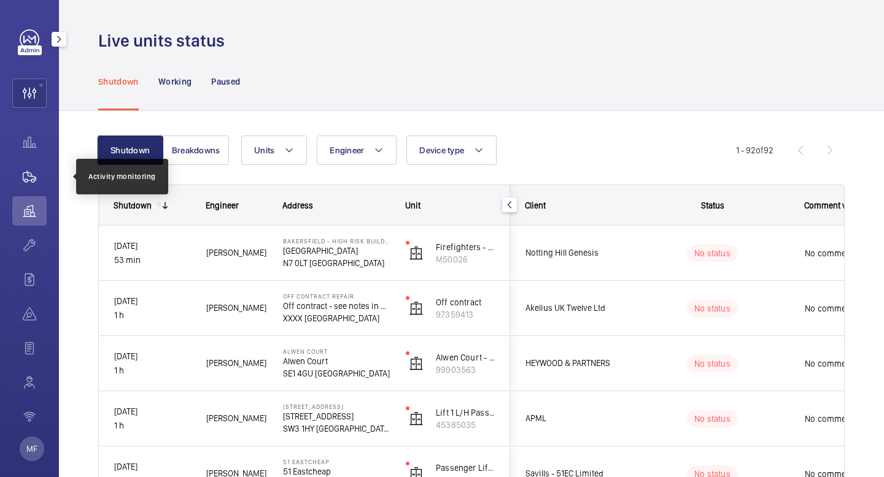
click at [25, 183] on wm-front-icon-button at bounding box center [29, 176] width 34 height 29
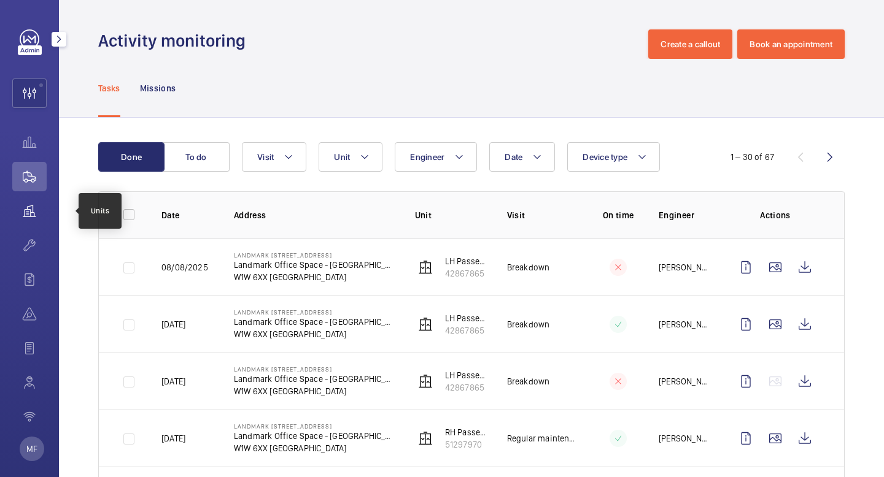
click at [34, 215] on wm-front-icon-button at bounding box center [29, 210] width 34 height 29
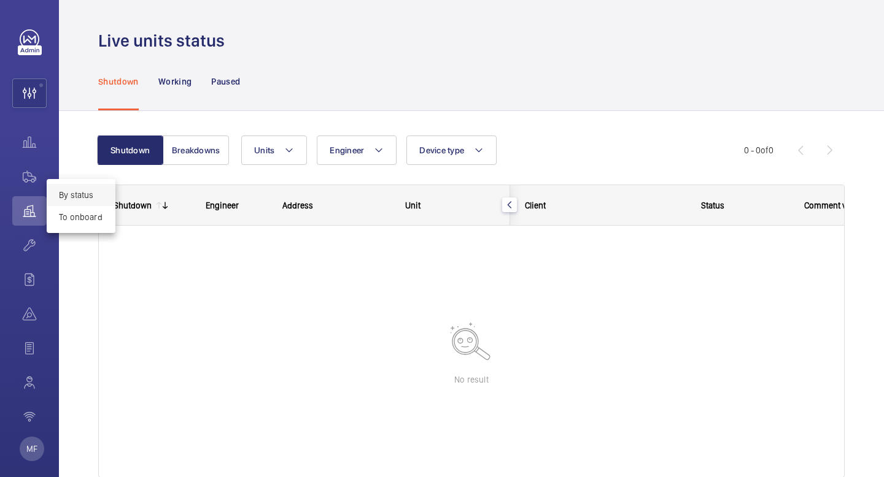
click at [23, 181] on div at bounding box center [442, 238] width 884 height 477
click at [25, 175] on wm-front-icon-button at bounding box center [29, 176] width 34 height 29
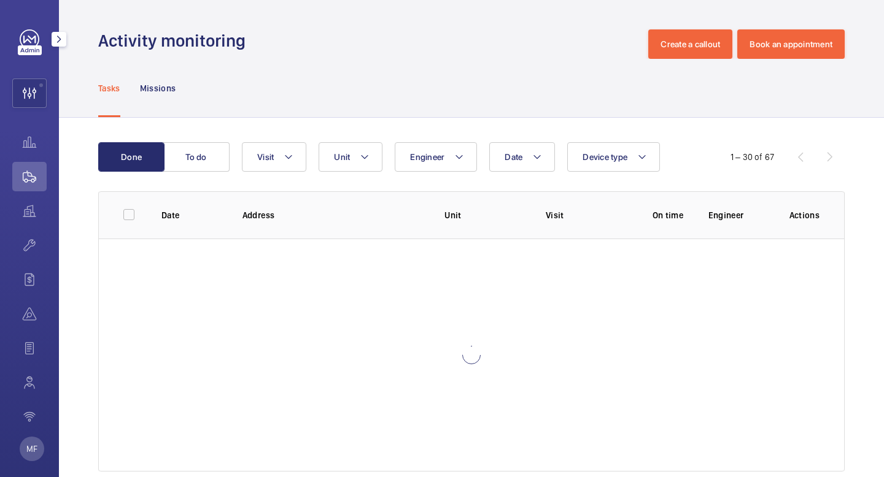
click at [25, 175] on wm-front-icon-button at bounding box center [29, 176] width 34 height 29
click at [29, 137] on wm-front-icon-button at bounding box center [29, 142] width 34 height 29
click at [30, 222] on wm-front-icon-button at bounding box center [29, 210] width 34 height 29
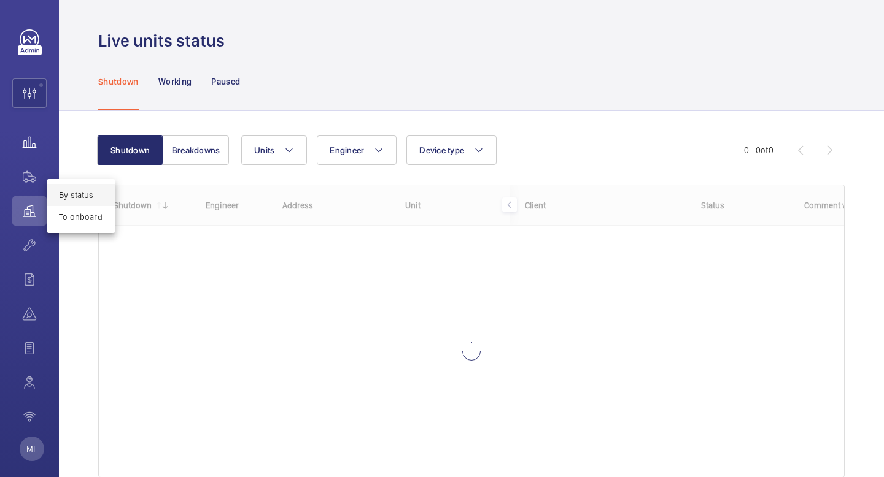
click at [31, 137] on div at bounding box center [442, 238] width 884 height 477
click at [29, 142] on wm-front-icon-button at bounding box center [29, 142] width 34 height 29
